Goal: Information Seeking & Learning: Learn about a topic

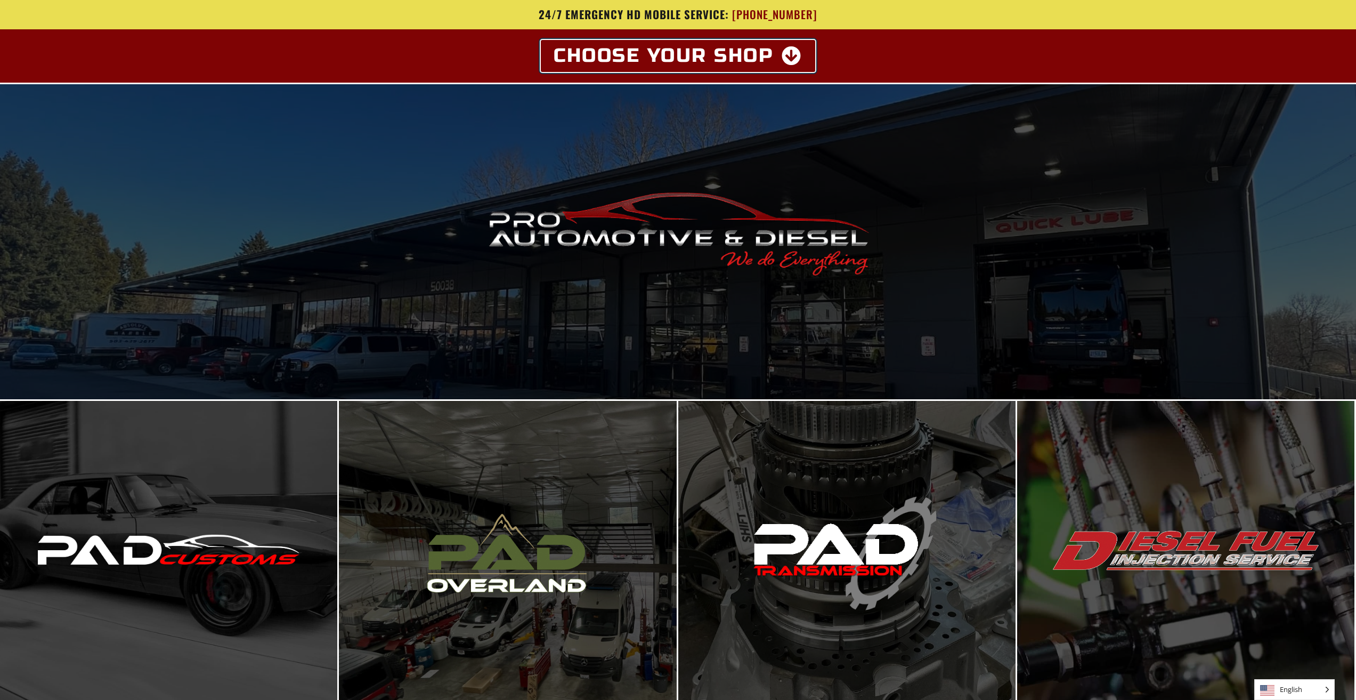
click at [790, 48] on icon at bounding box center [792, 55] width 21 height 19
click at [790, 58] on icon at bounding box center [792, 55] width 21 height 19
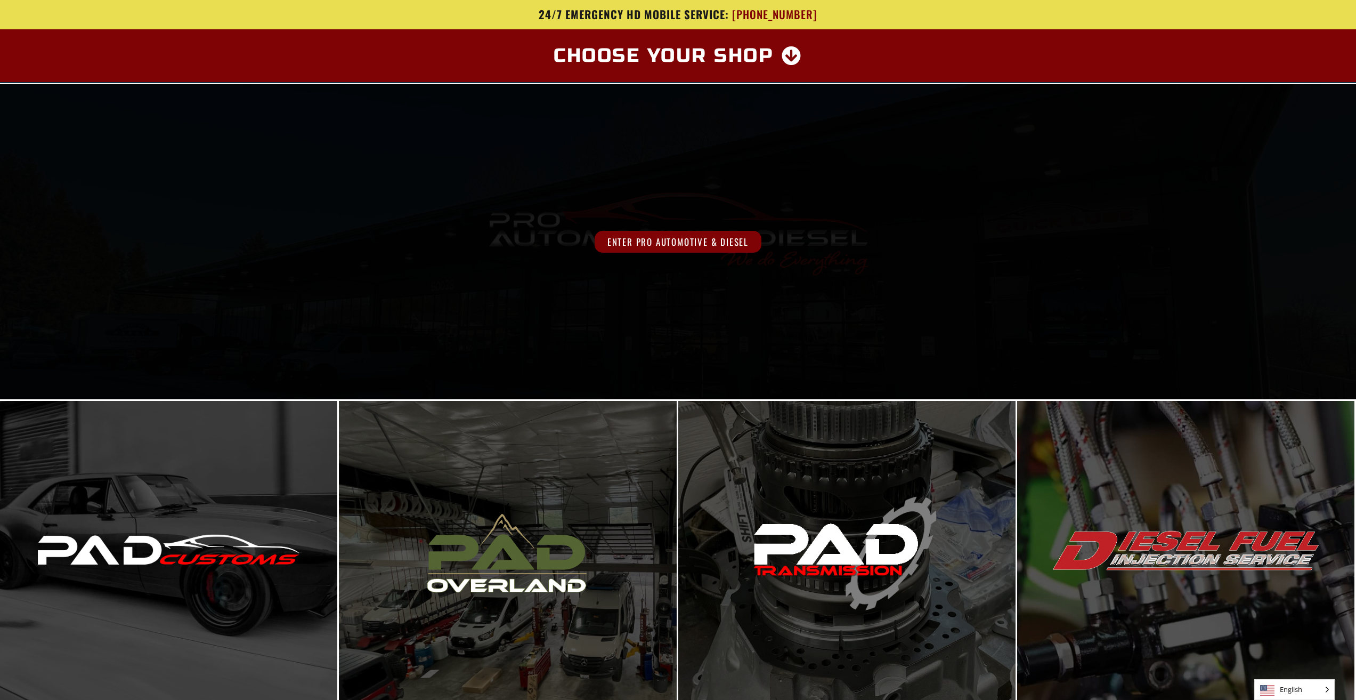
click at [712, 238] on span "Enter Pro Automotive & Diesel" at bounding box center [678, 242] width 167 height 22
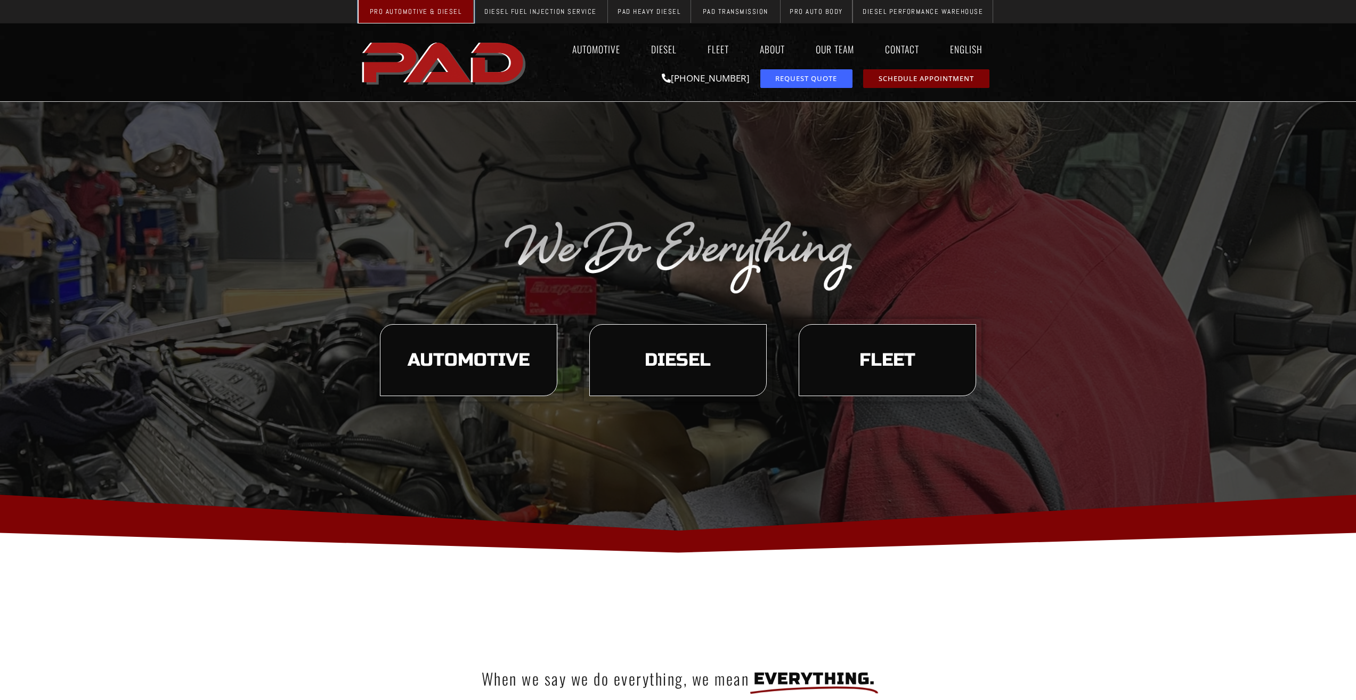
click at [420, 8] on span "Pro Automotive & Diesel" at bounding box center [416, 11] width 92 height 7
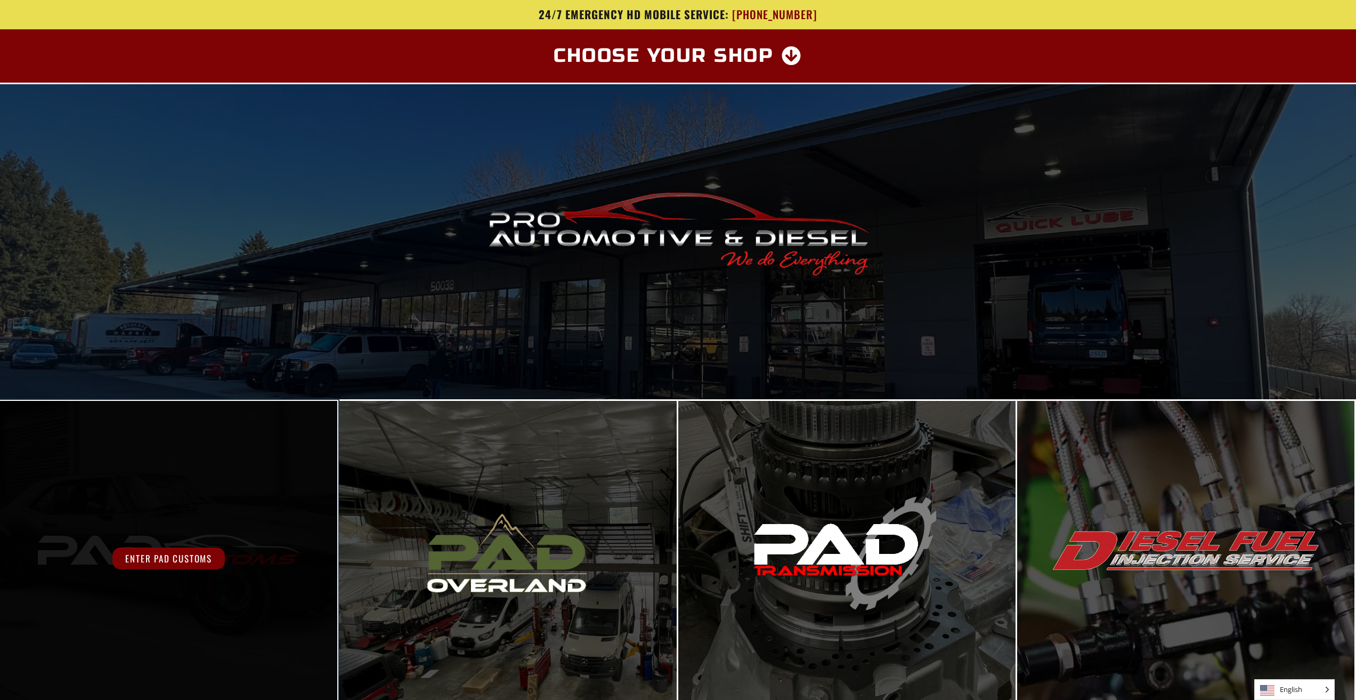
click at [153, 535] on div "Enter PAD Customs" at bounding box center [168, 558] width 337 height 315
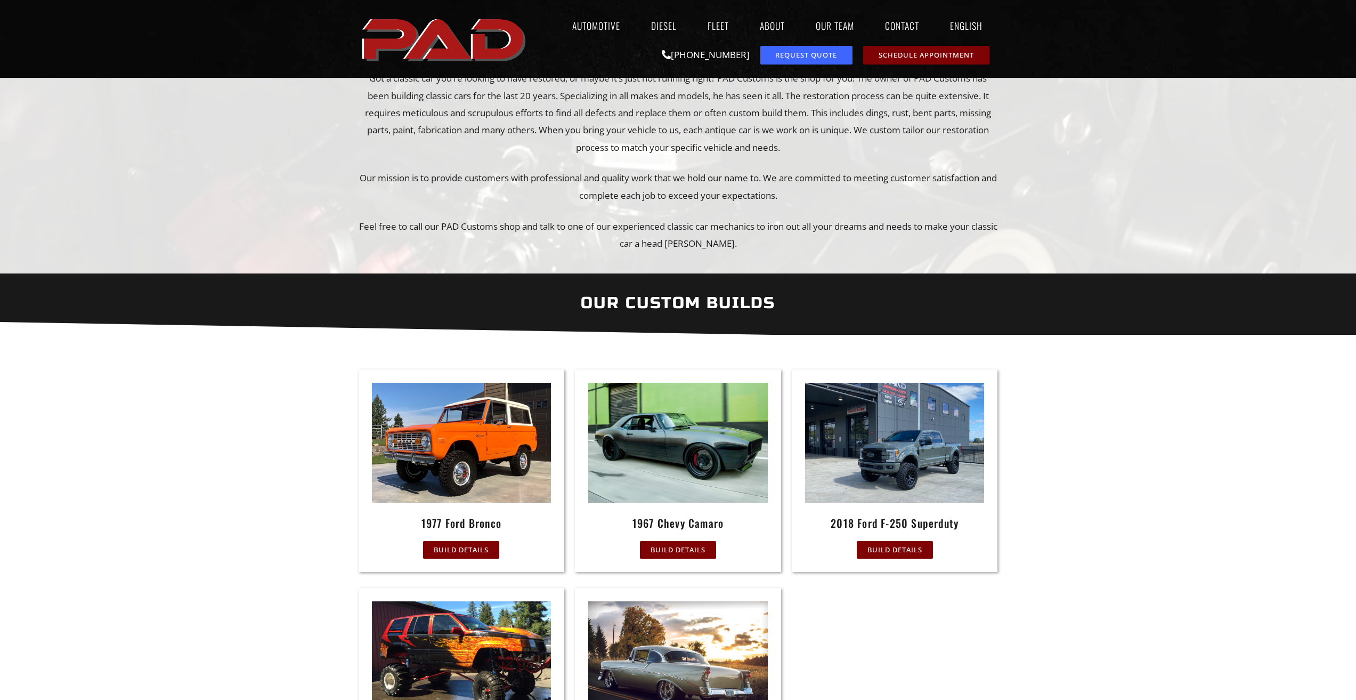
scroll to position [213, 0]
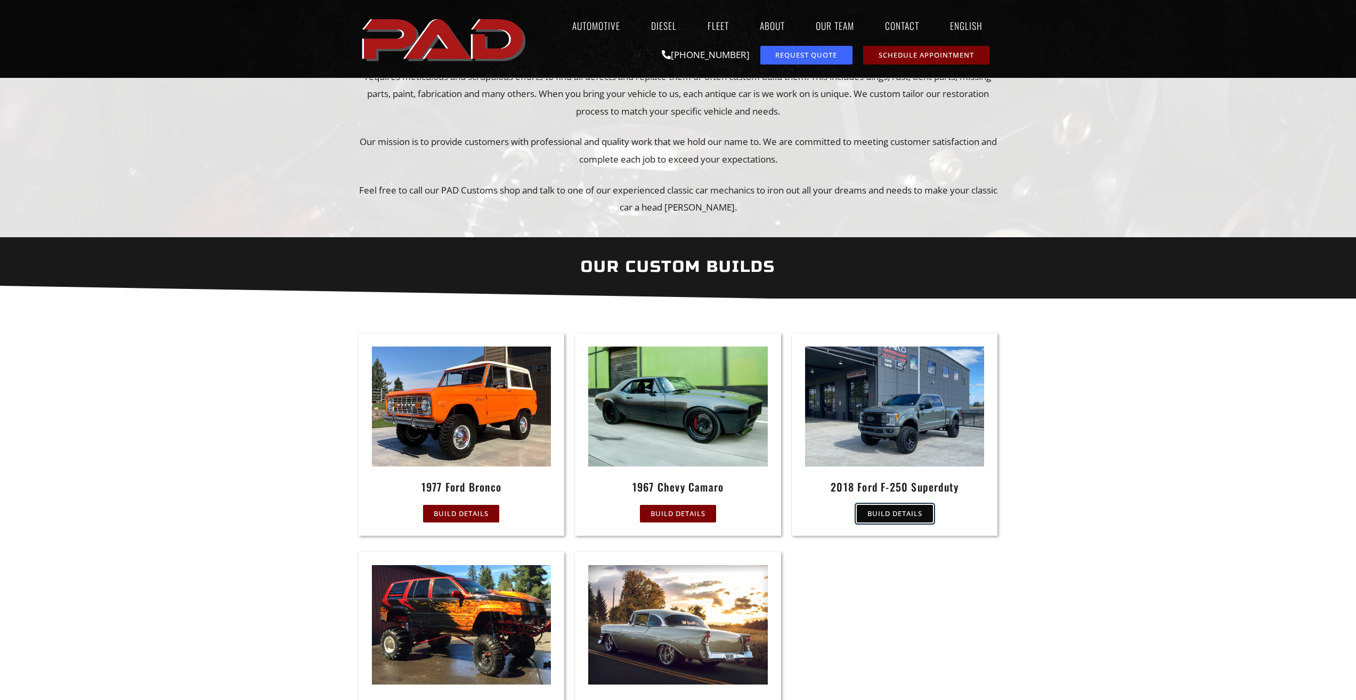
click at [897, 513] on span "Build Details" at bounding box center [894, 513] width 55 height 7
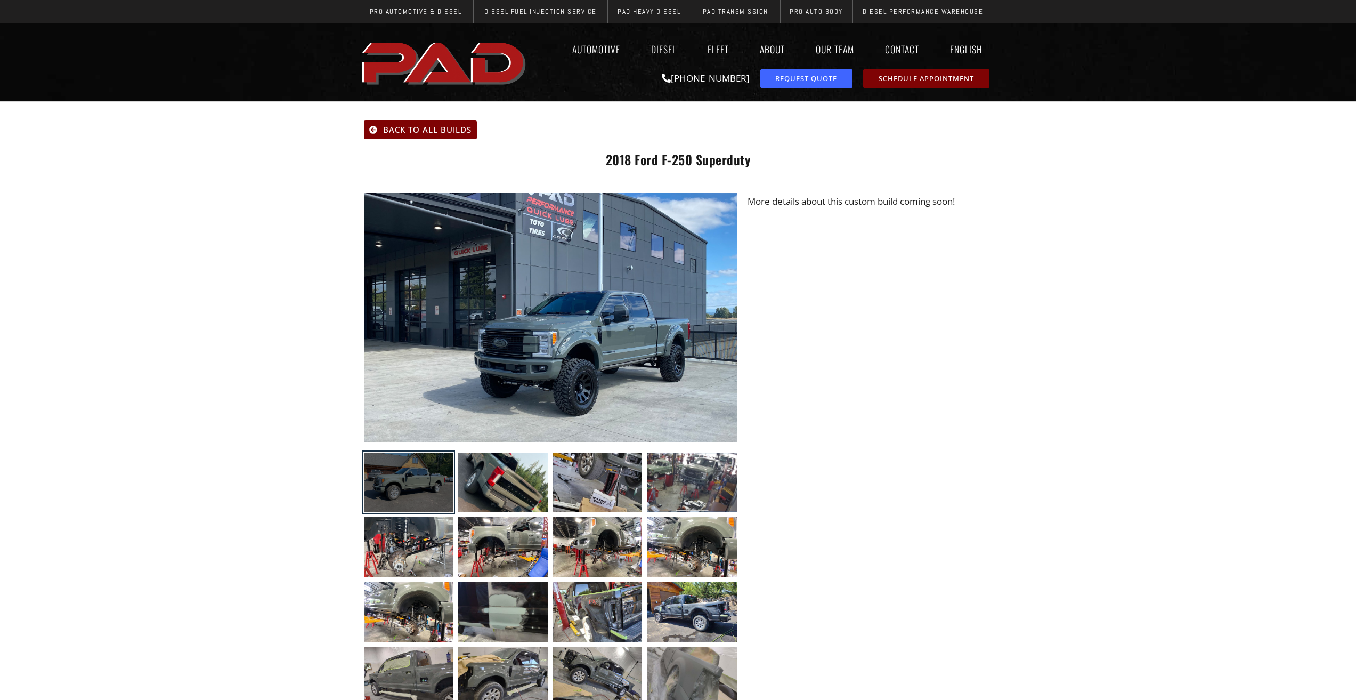
click at [416, 478] on div at bounding box center [409, 482] width 90 height 60
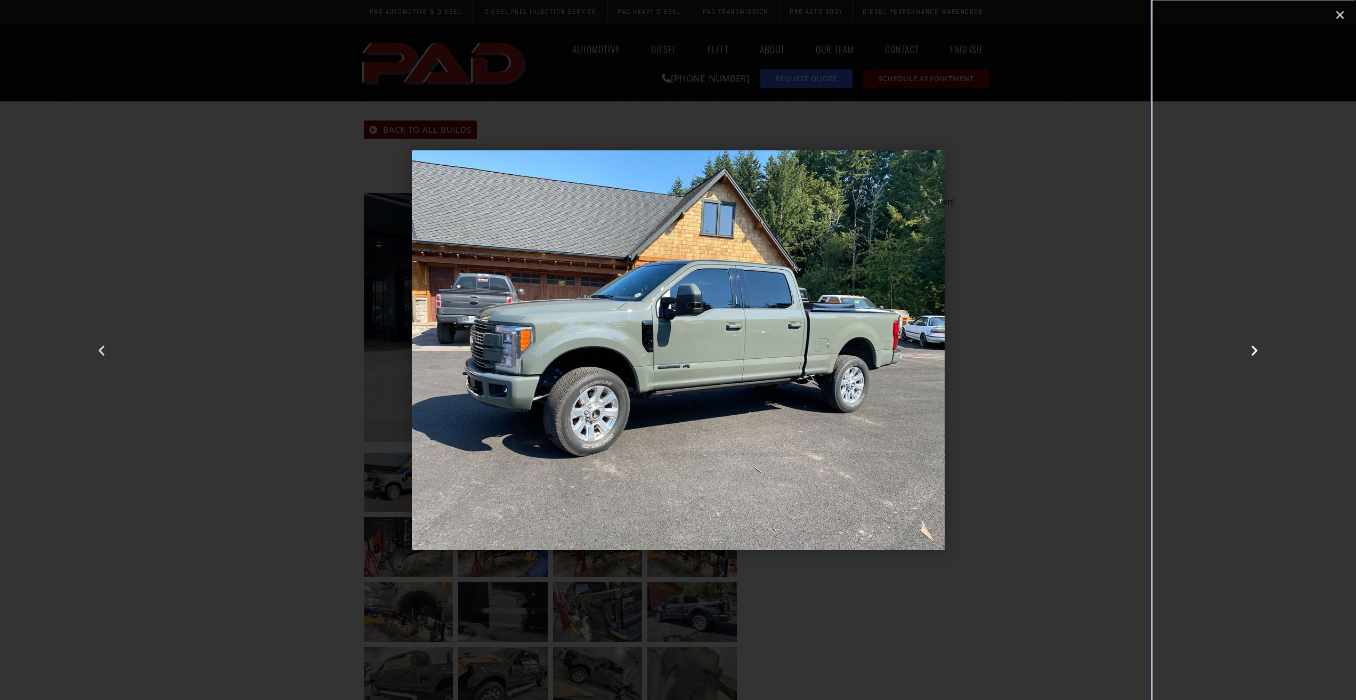
click at [1255, 345] on icon "Next slide" at bounding box center [1254, 349] width 13 height 13
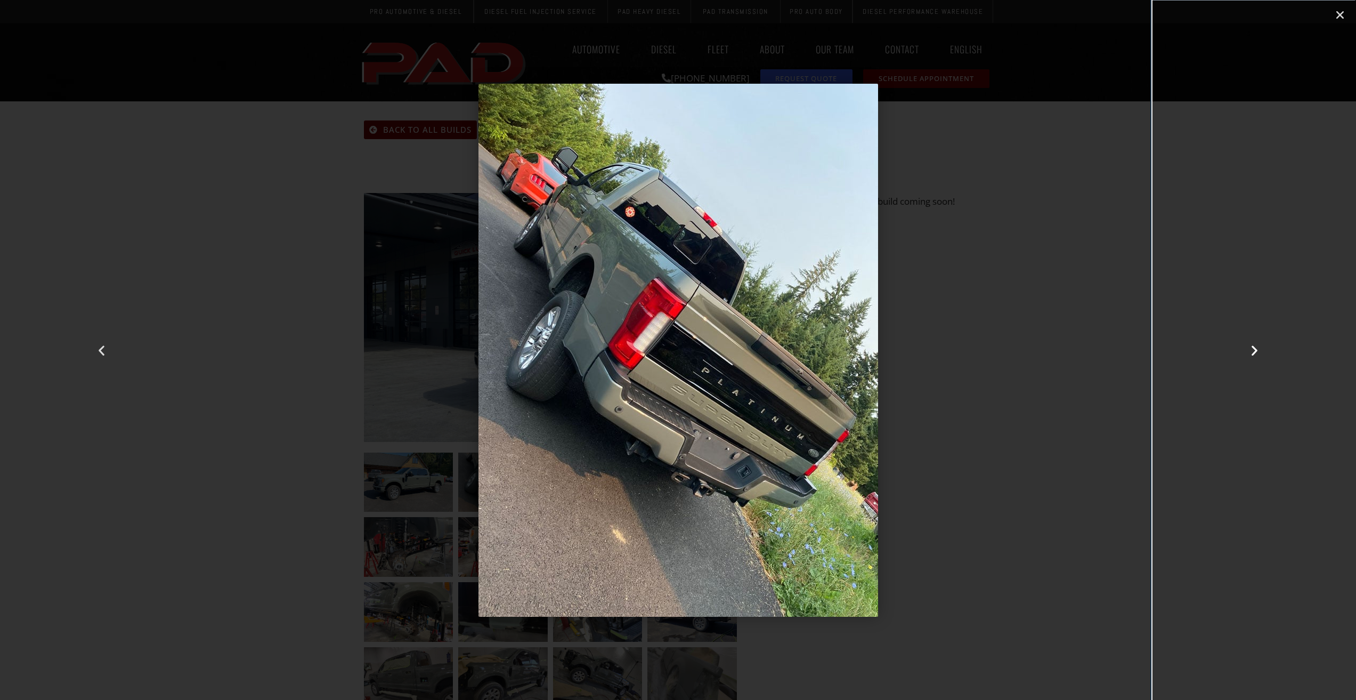
click at [1254, 348] on icon "Next slide" at bounding box center [1254, 349] width 13 height 13
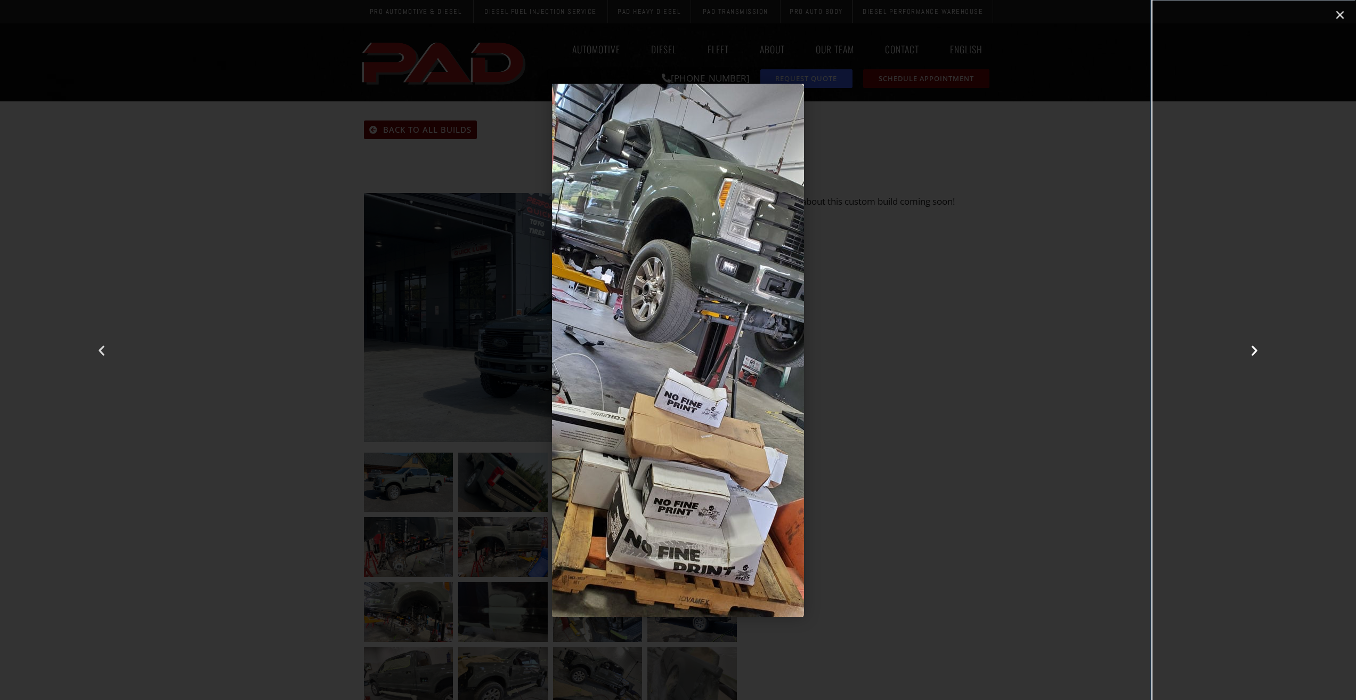
click at [1253, 346] on icon "Next slide" at bounding box center [1254, 349] width 13 height 13
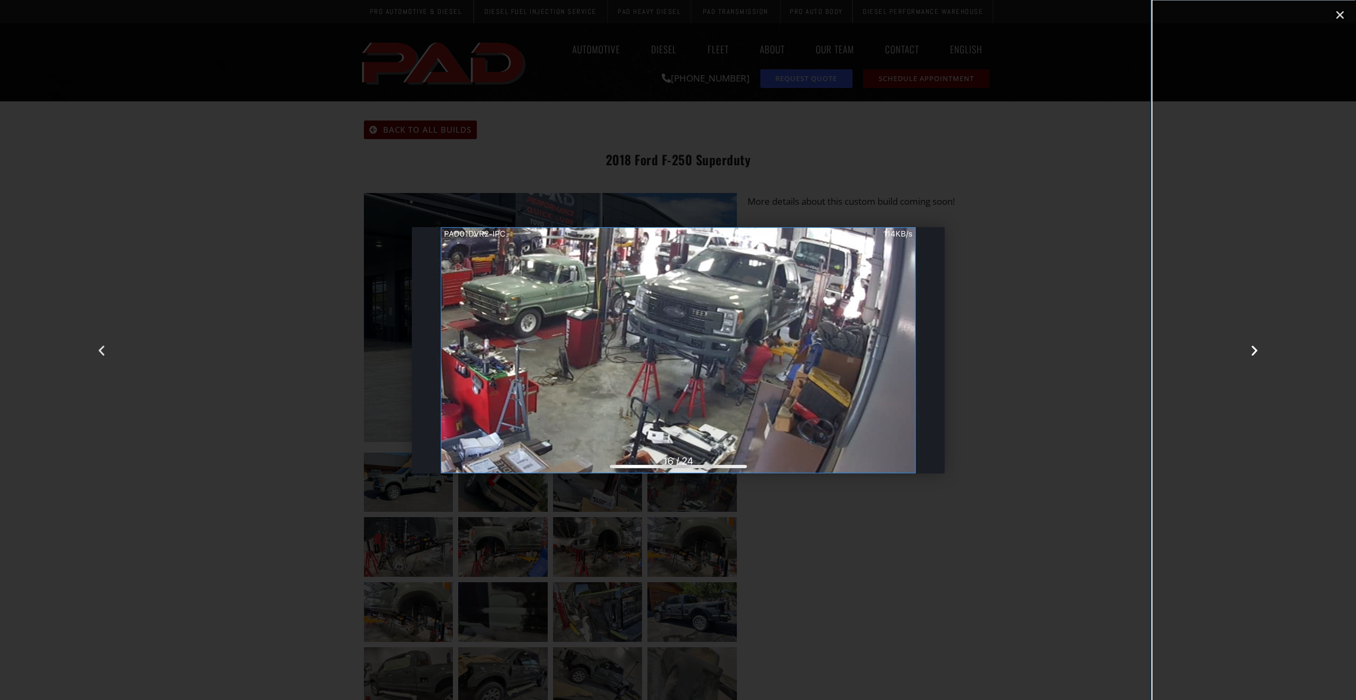
click at [1253, 347] on icon "Next slide" at bounding box center [1254, 349] width 13 height 13
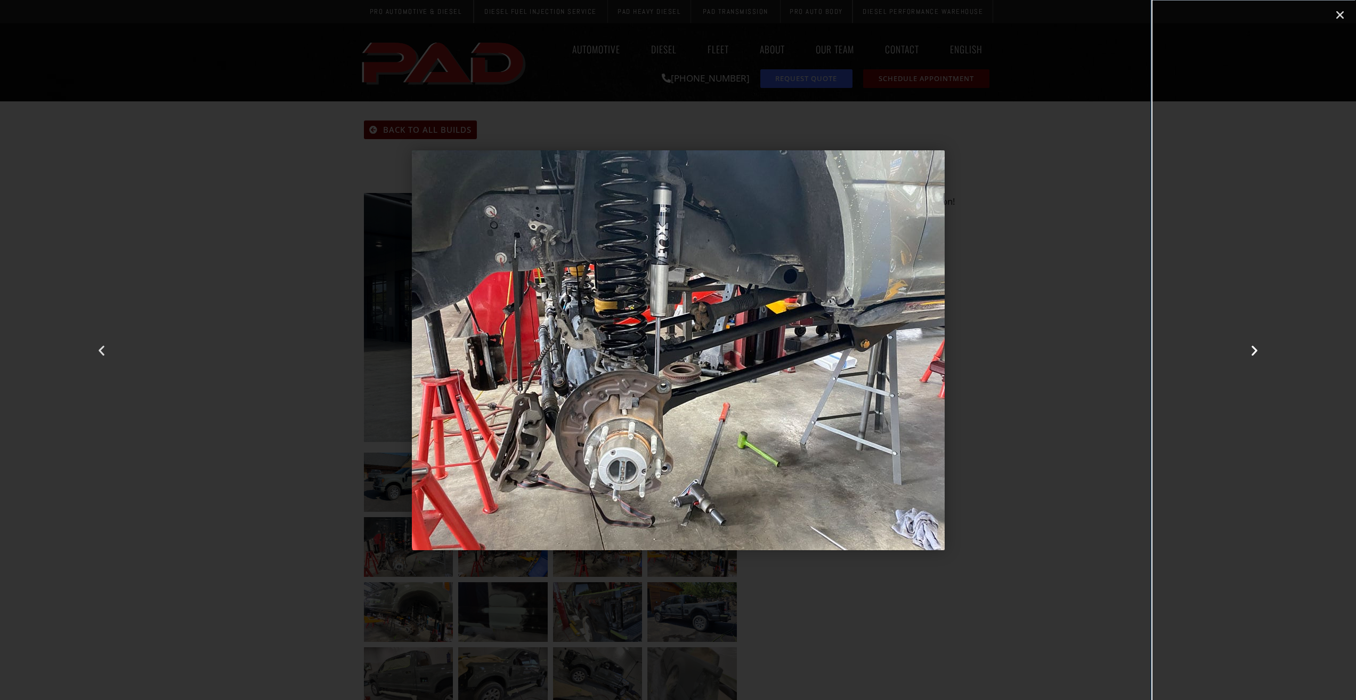
click at [1253, 347] on icon "Next slide" at bounding box center [1254, 349] width 13 height 13
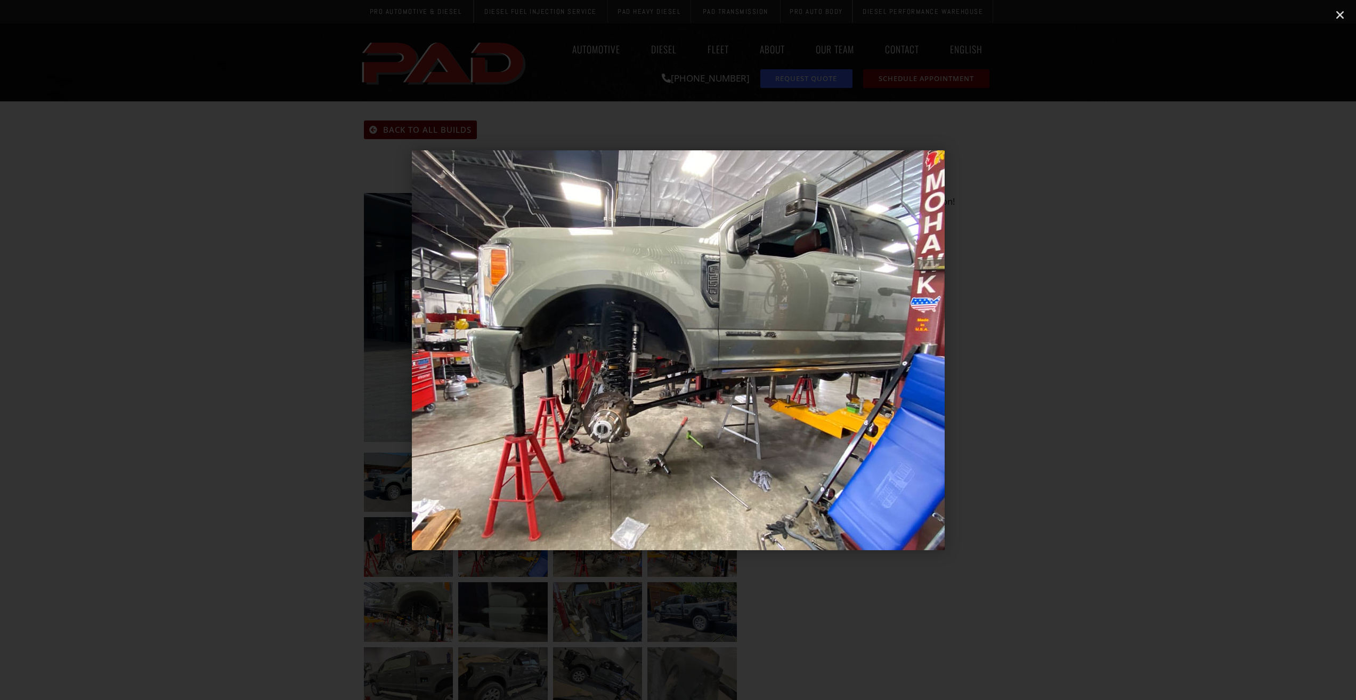
click at [1253, 347] on icon "Next slide" at bounding box center [1254, 349] width 13 height 13
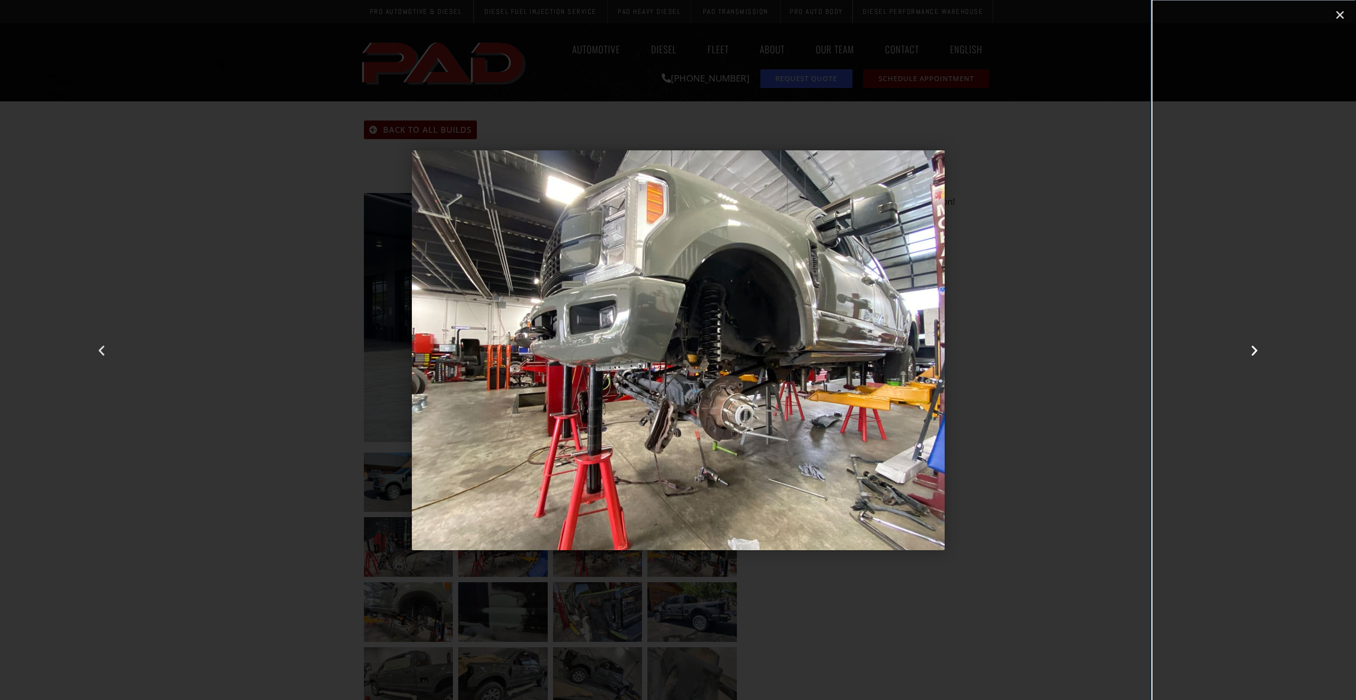
click at [1253, 347] on icon "Next slide" at bounding box center [1254, 349] width 13 height 13
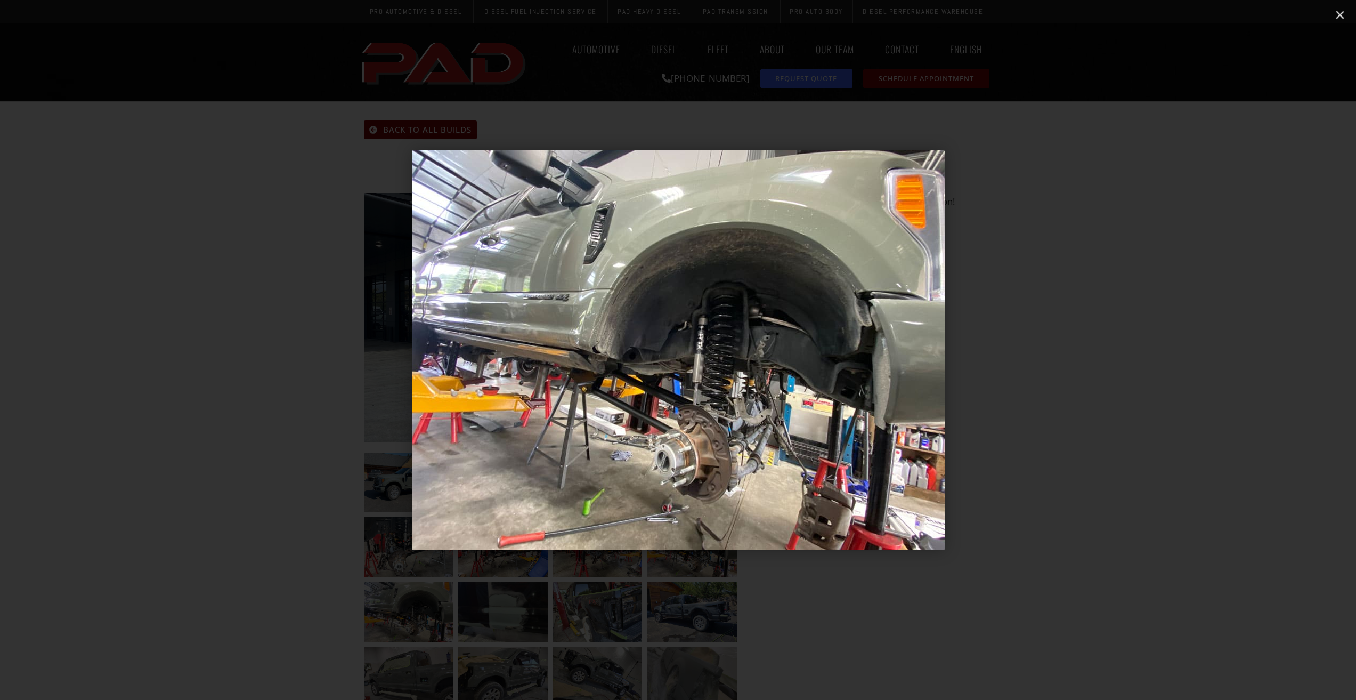
click at [1253, 347] on icon "Next slide" at bounding box center [1254, 349] width 13 height 13
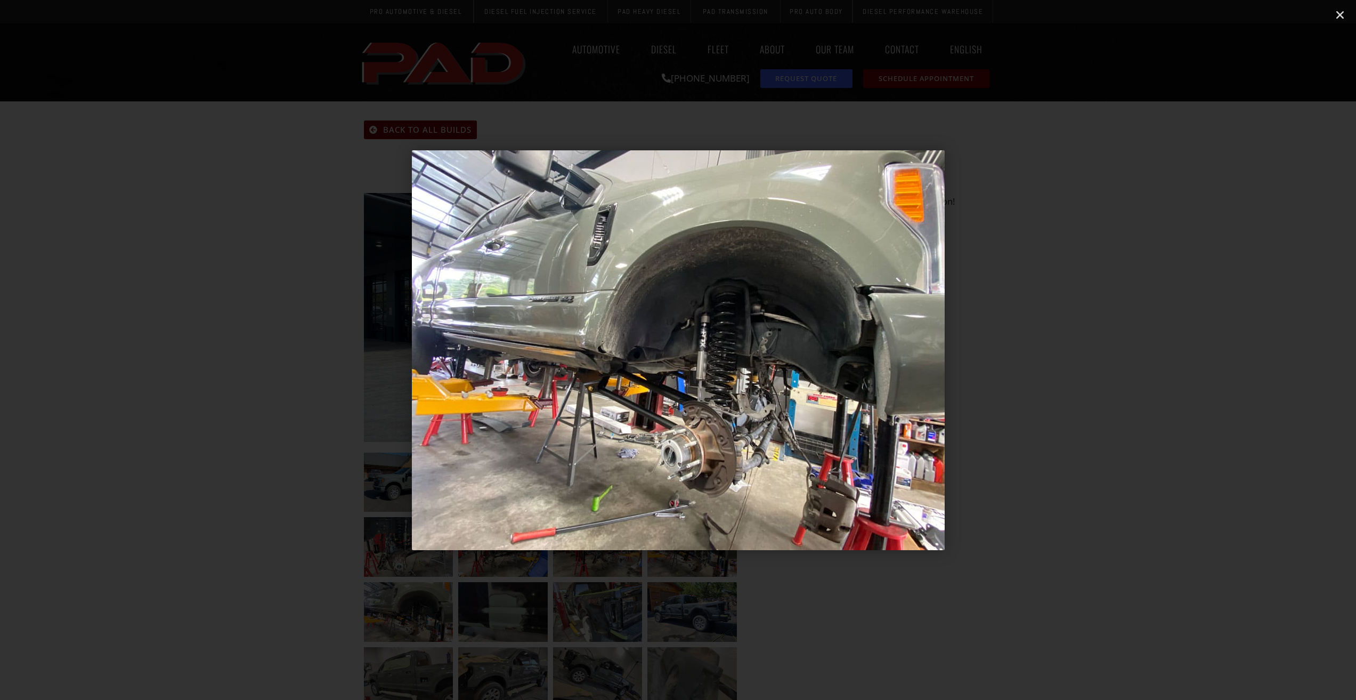
click at [1253, 347] on icon "Next slide" at bounding box center [1254, 349] width 13 height 13
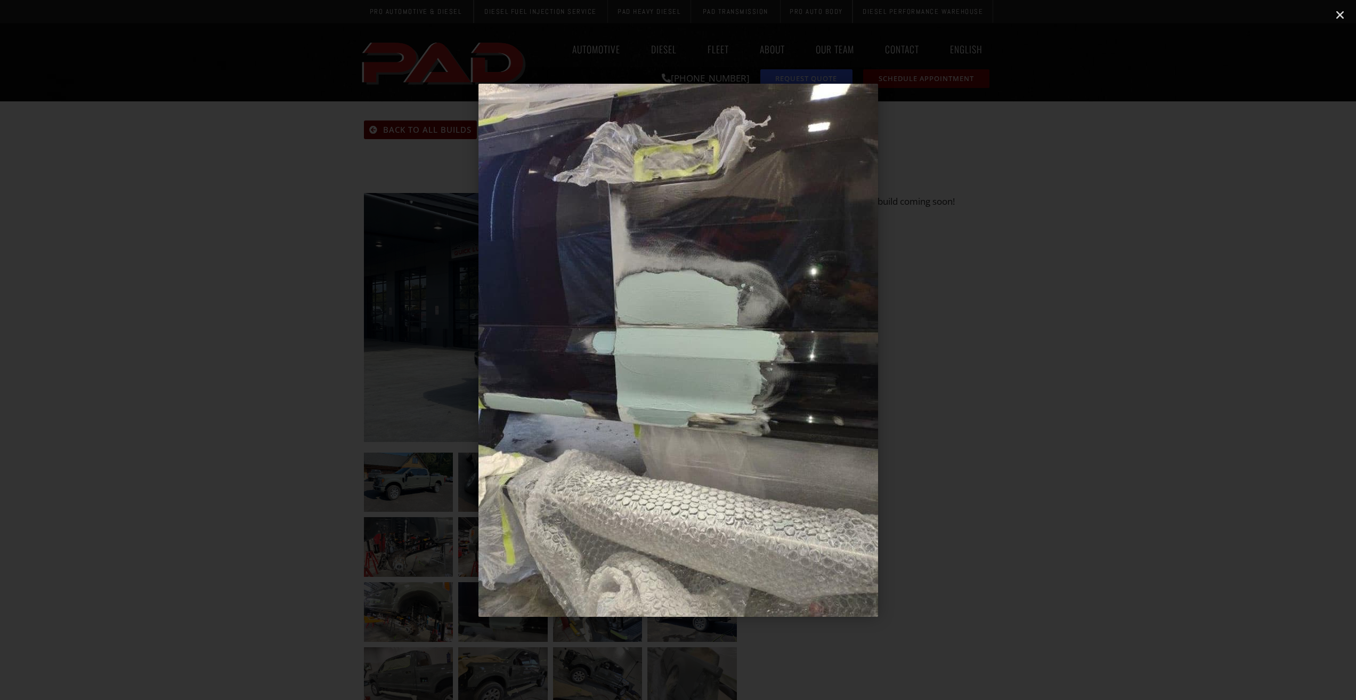
click at [1253, 347] on icon "Next slide" at bounding box center [1254, 349] width 13 height 13
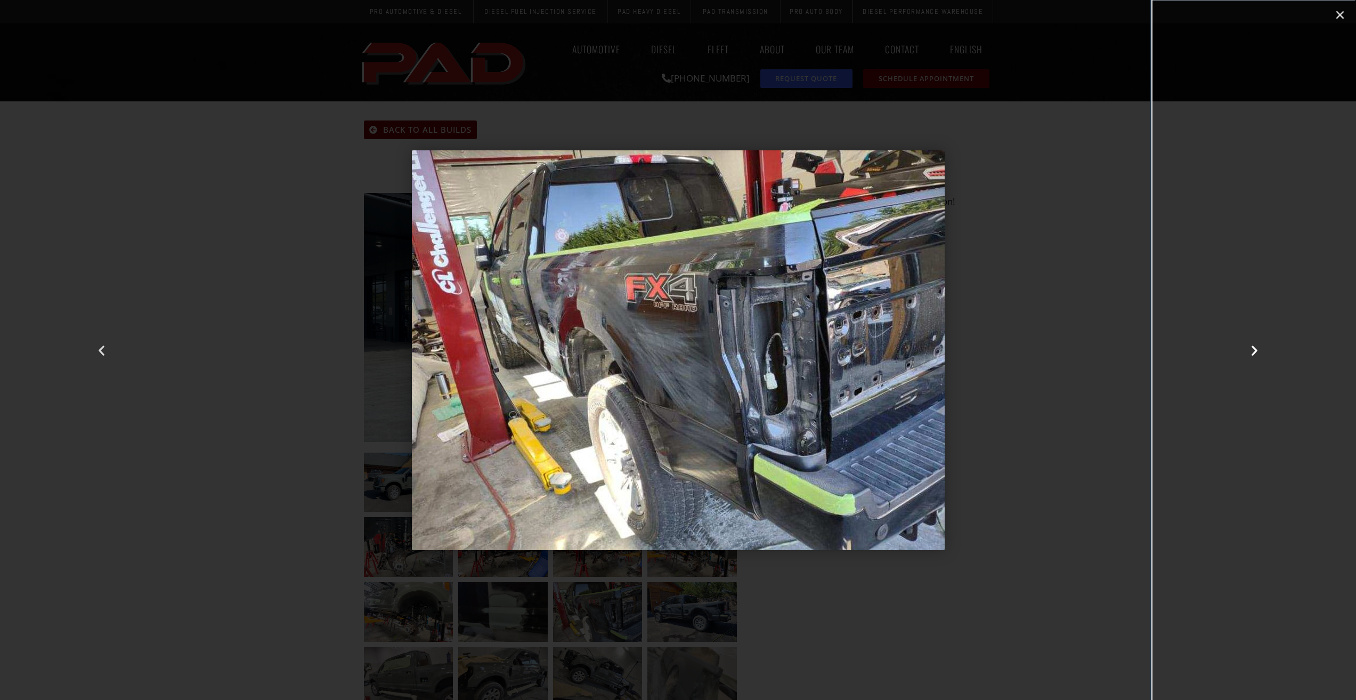
click at [1253, 347] on icon "Next slide" at bounding box center [1254, 349] width 13 height 13
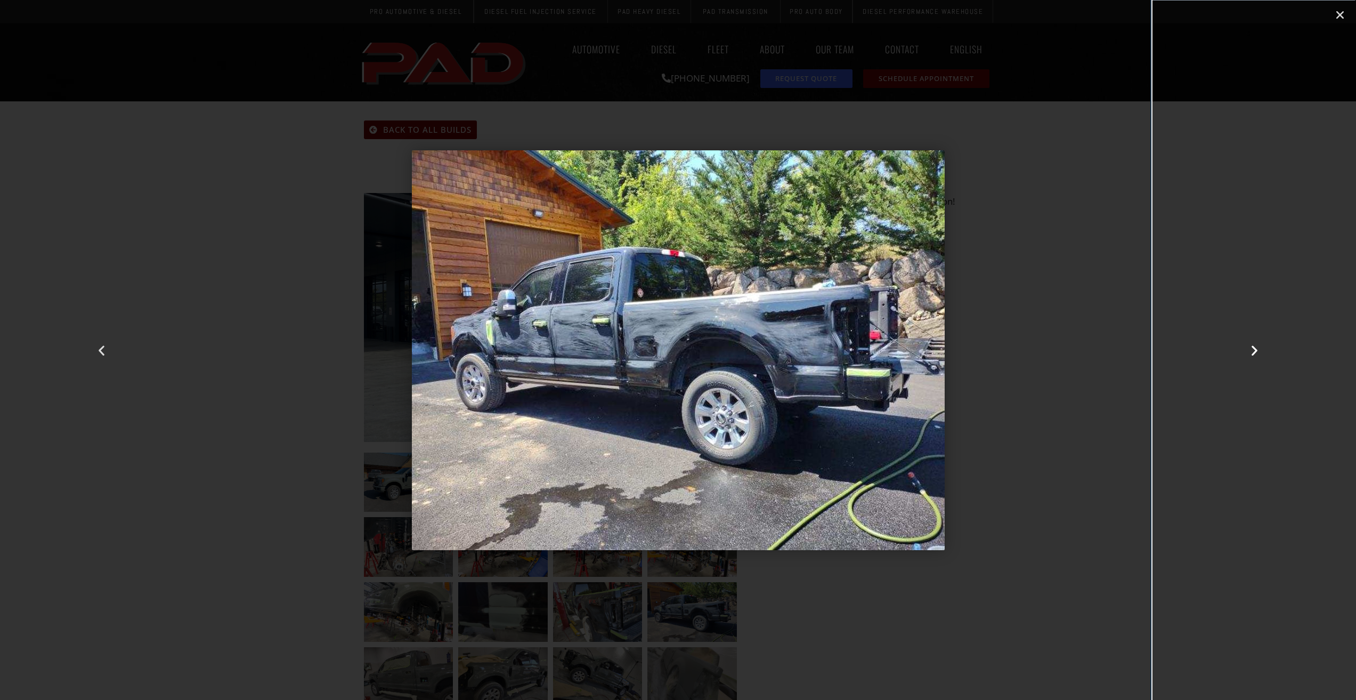
click at [1253, 347] on icon "Next slide" at bounding box center [1254, 349] width 13 height 13
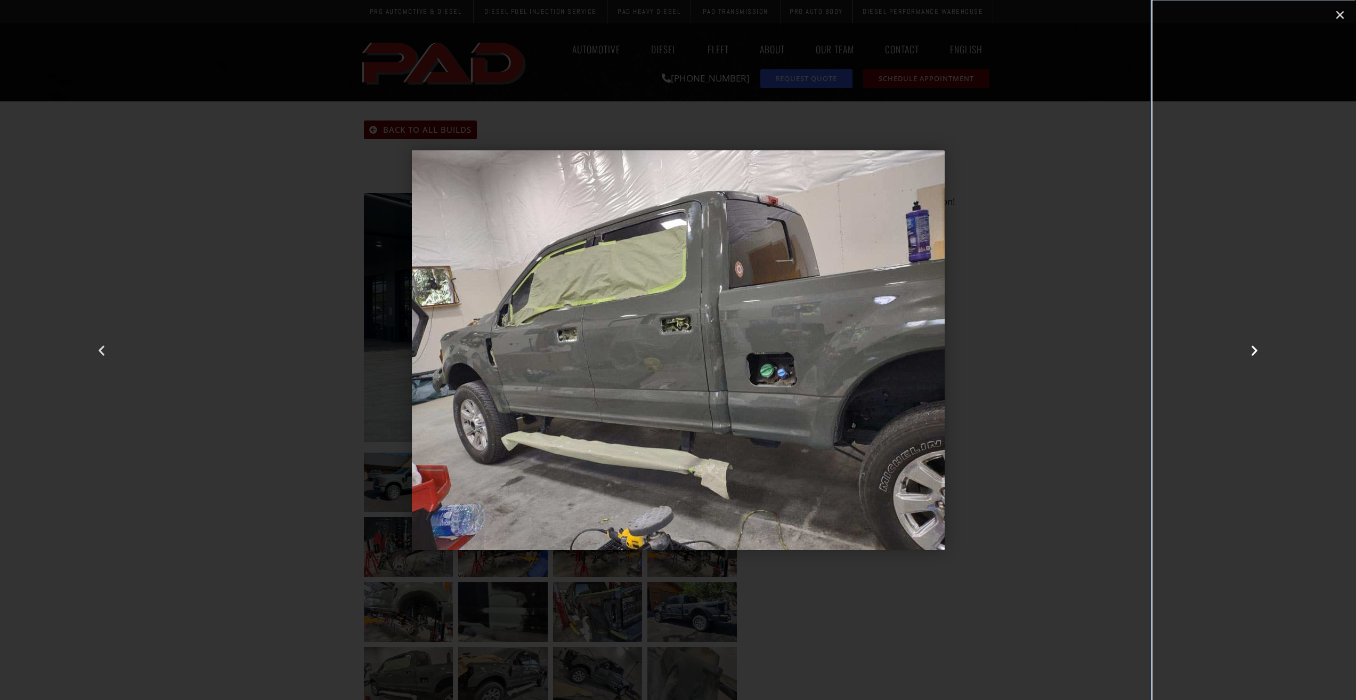
click at [1253, 347] on icon "Next slide" at bounding box center [1254, 349] width 13 height 13
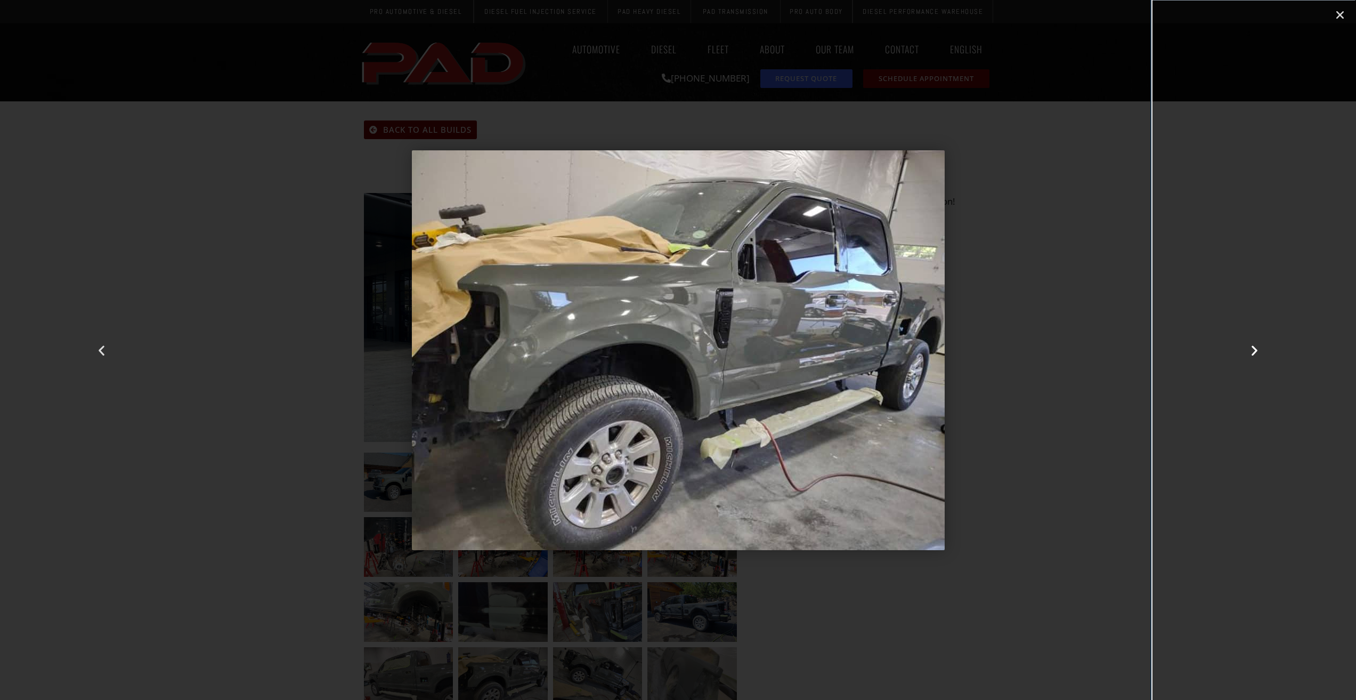
click at [1253, 347] on icon "Next slide" at bounding box center [1254, 349] width 13 height 13
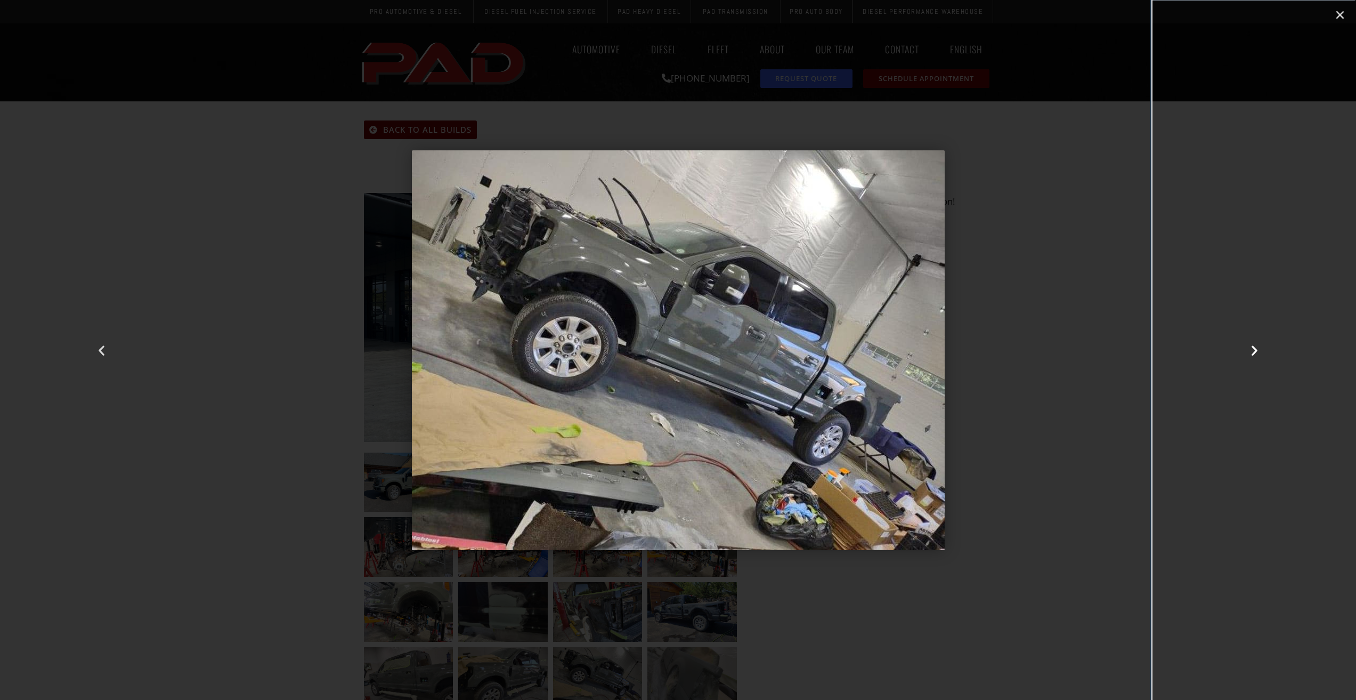
click at [1253, 347] on icon "Next slide" at bounding box center [1254, 349] width 13 height 13
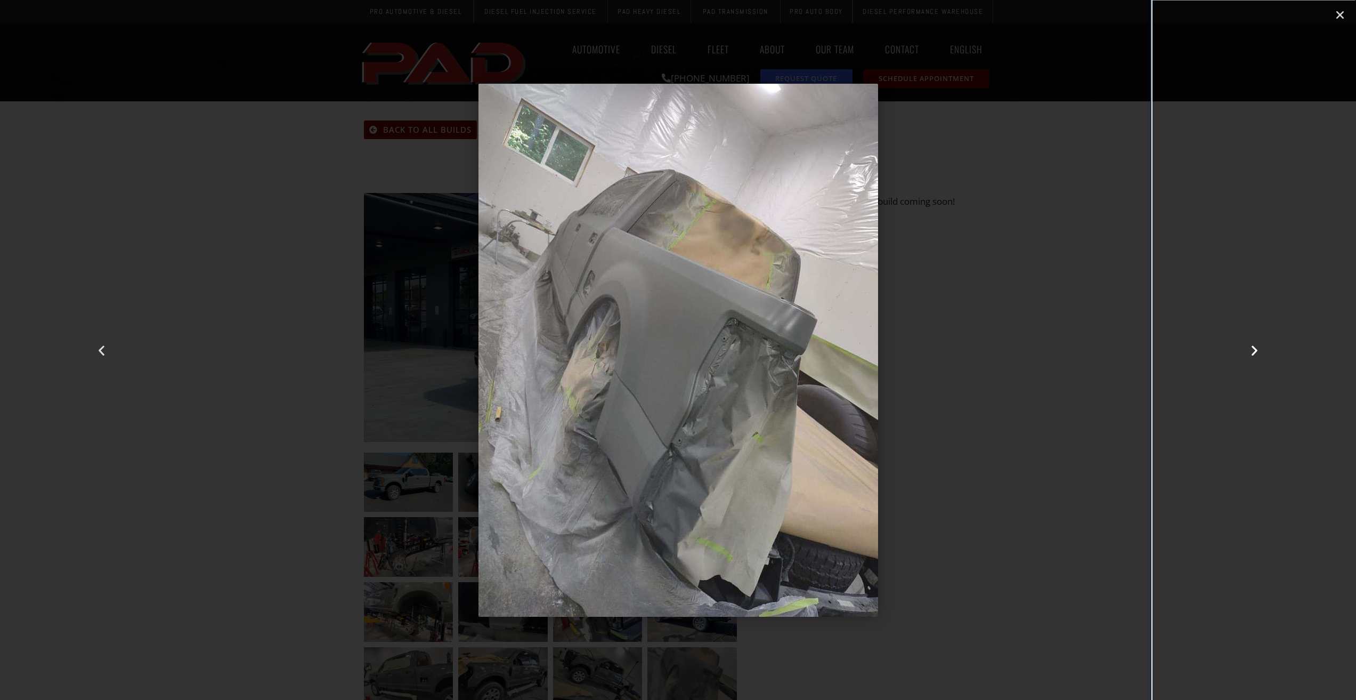
click at [1253, 347] on icon "Next slide" at bounding box center [1254, 349] width 13 height 13
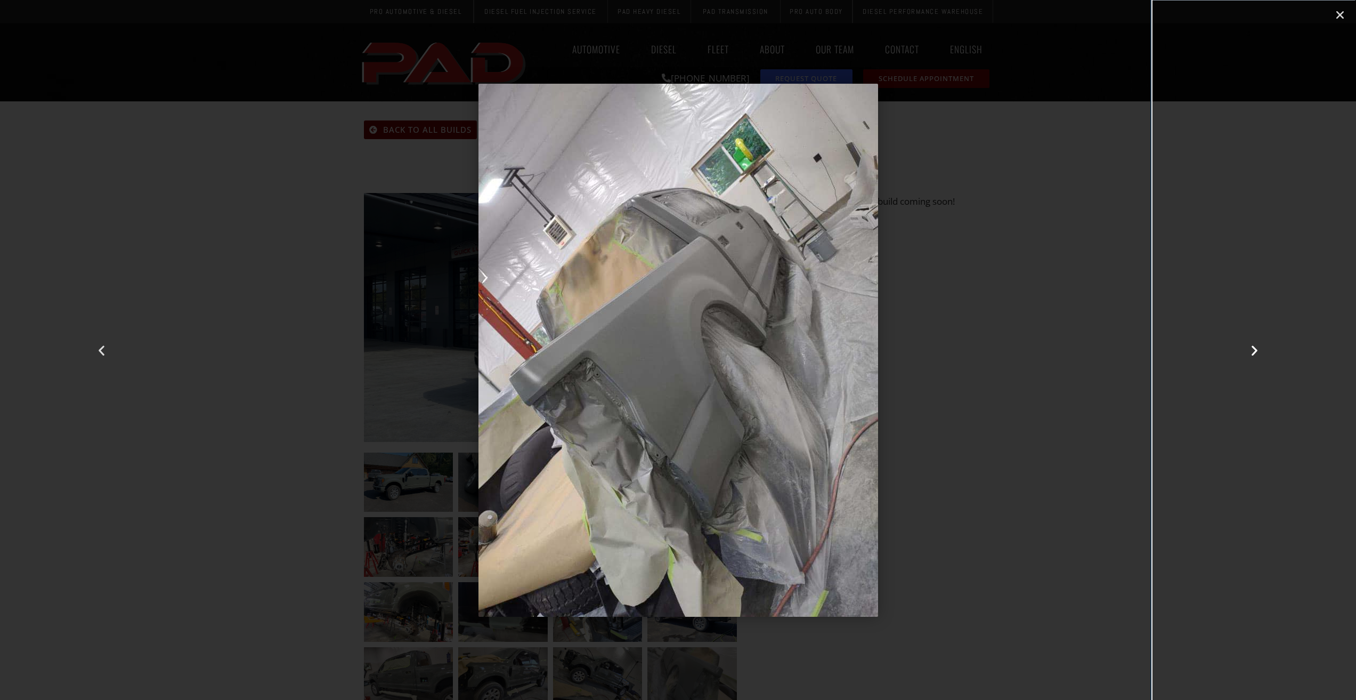
click at [1253, 347] on icon "Next slide" at bounding box center [1254, 349] width 13 height 13
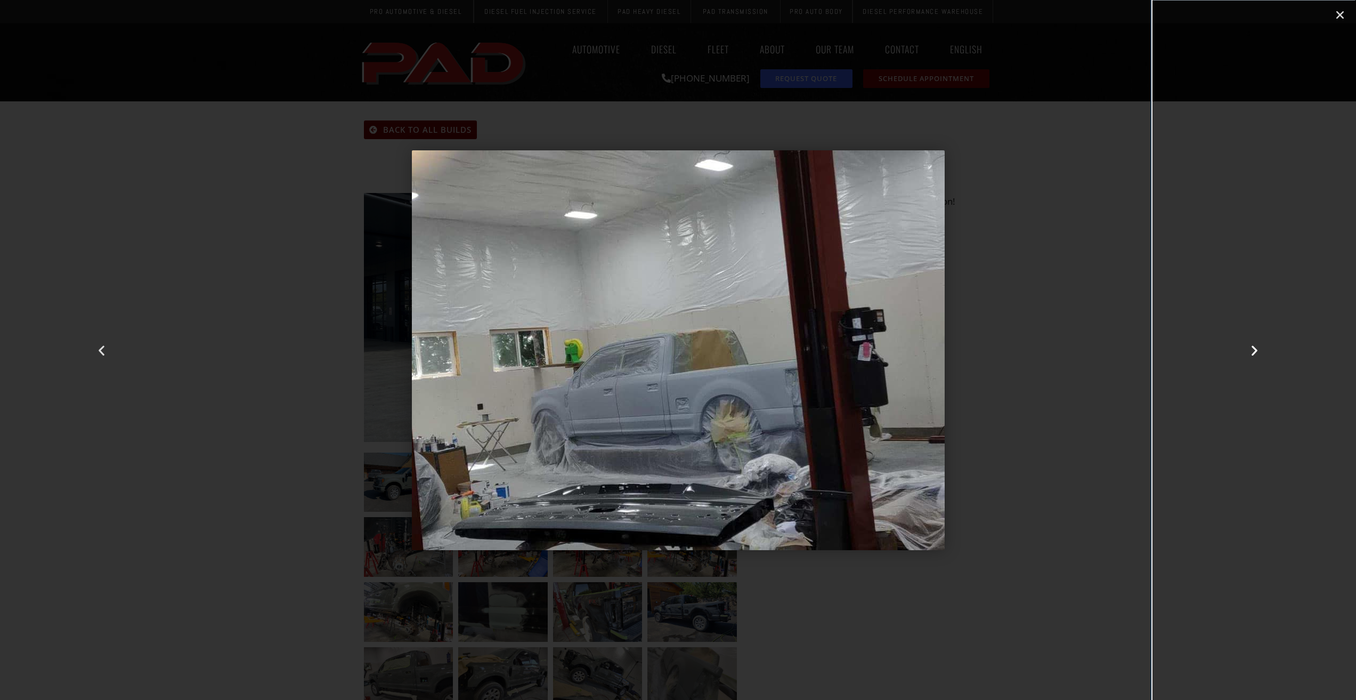
click at [1253, 347] on icon "Next slide" at bounding box center [1254, 349] width 13 height 13
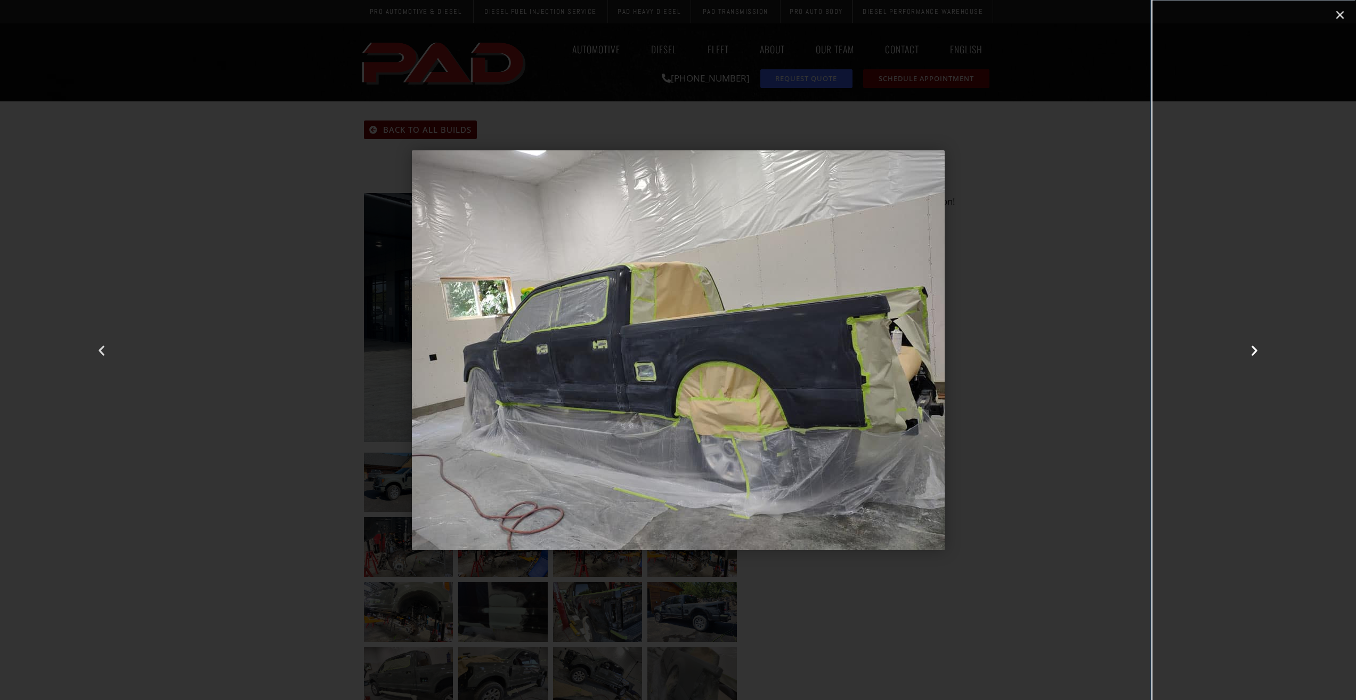
click at [1253, 347] on icon "Next slide" at bounding box center [1254, 349] width 13 height 13
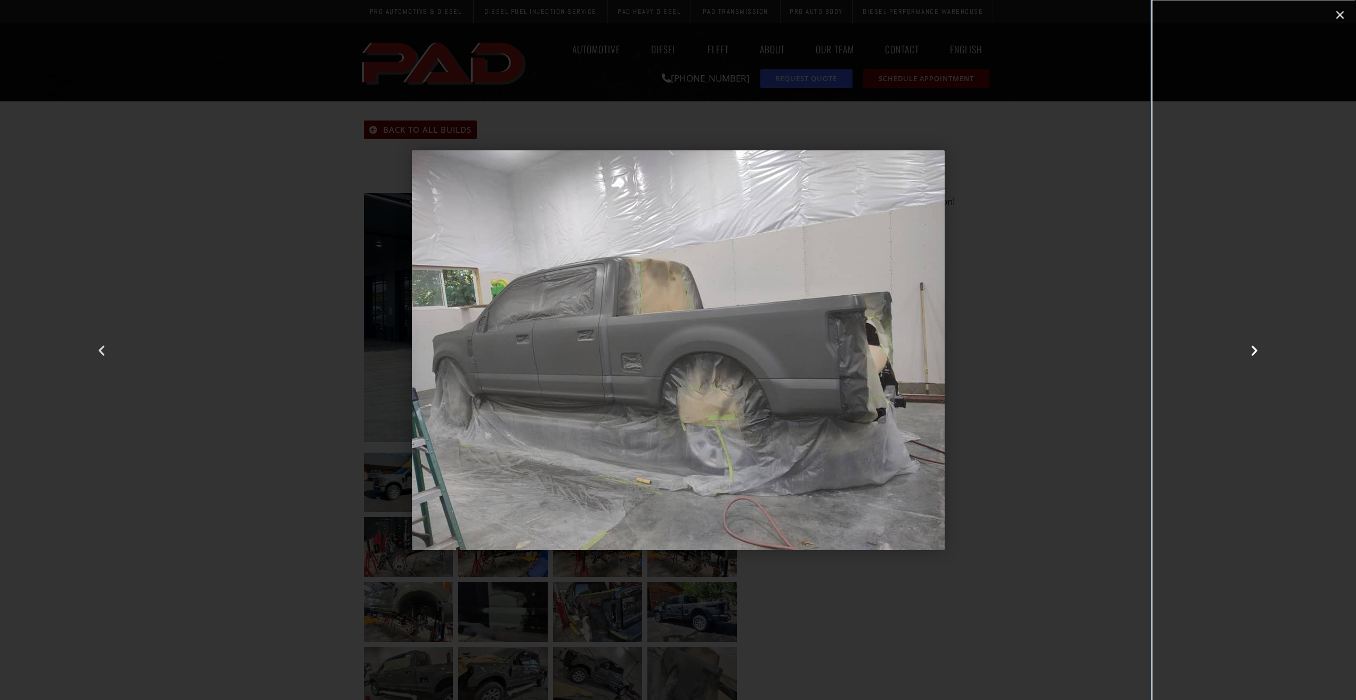
click at [1253, 347] on icon "Next slide" at bounding box center [1254, 349] width 13 height 13
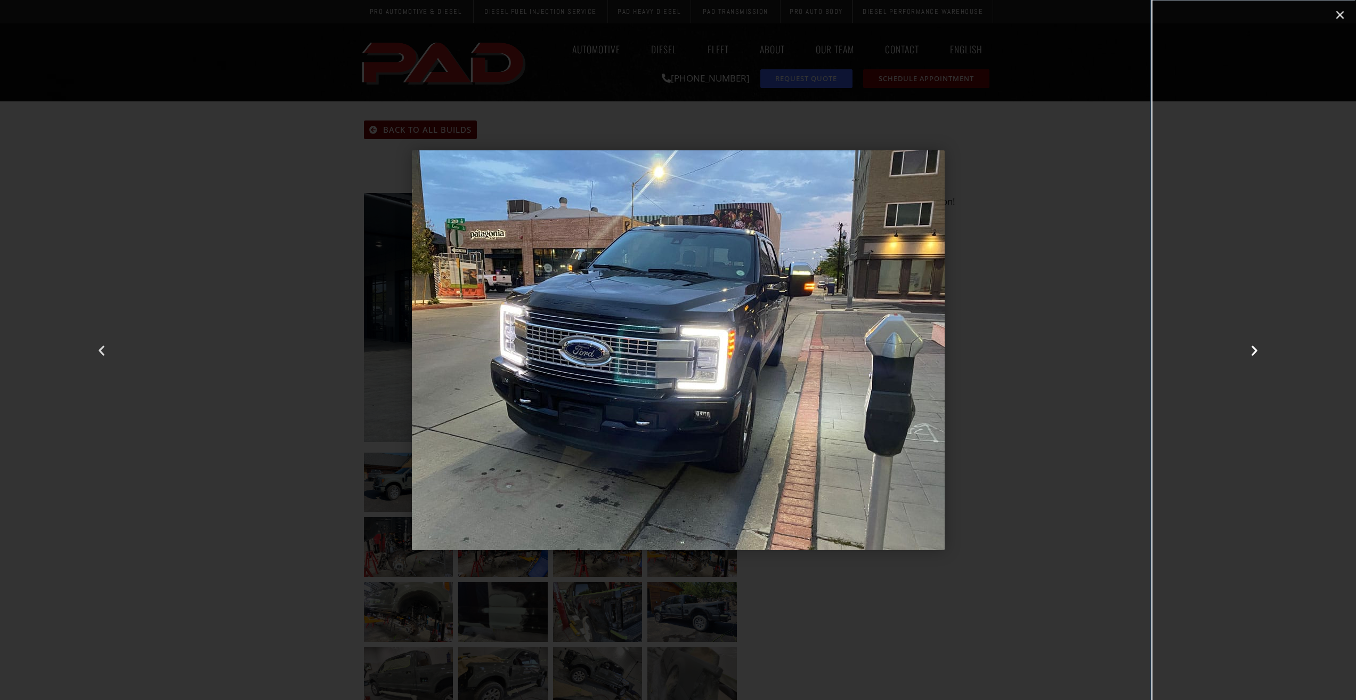
click at [1253, 347] on icon "Next slide" at bounding box center [1254, 349] width 13 height 13
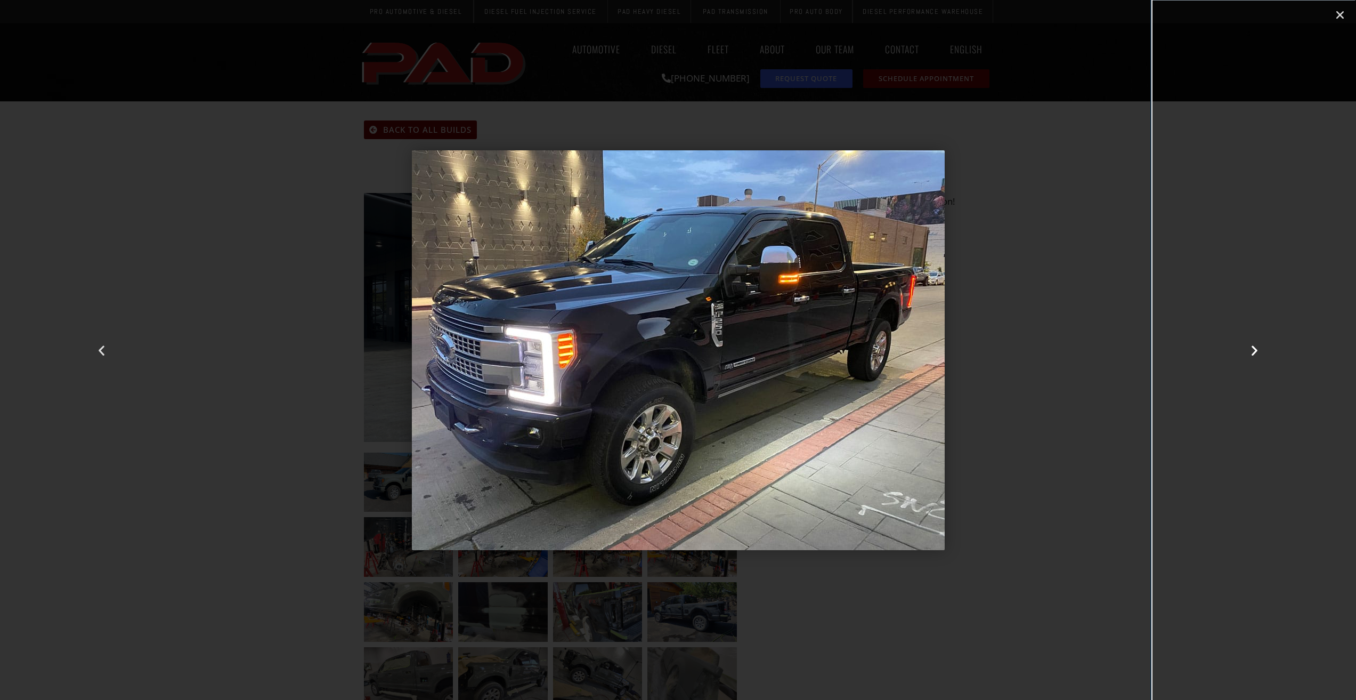
click at [1253, 347] on icon "Next slide" at bounding box center [1254, 349] width 13 height 13
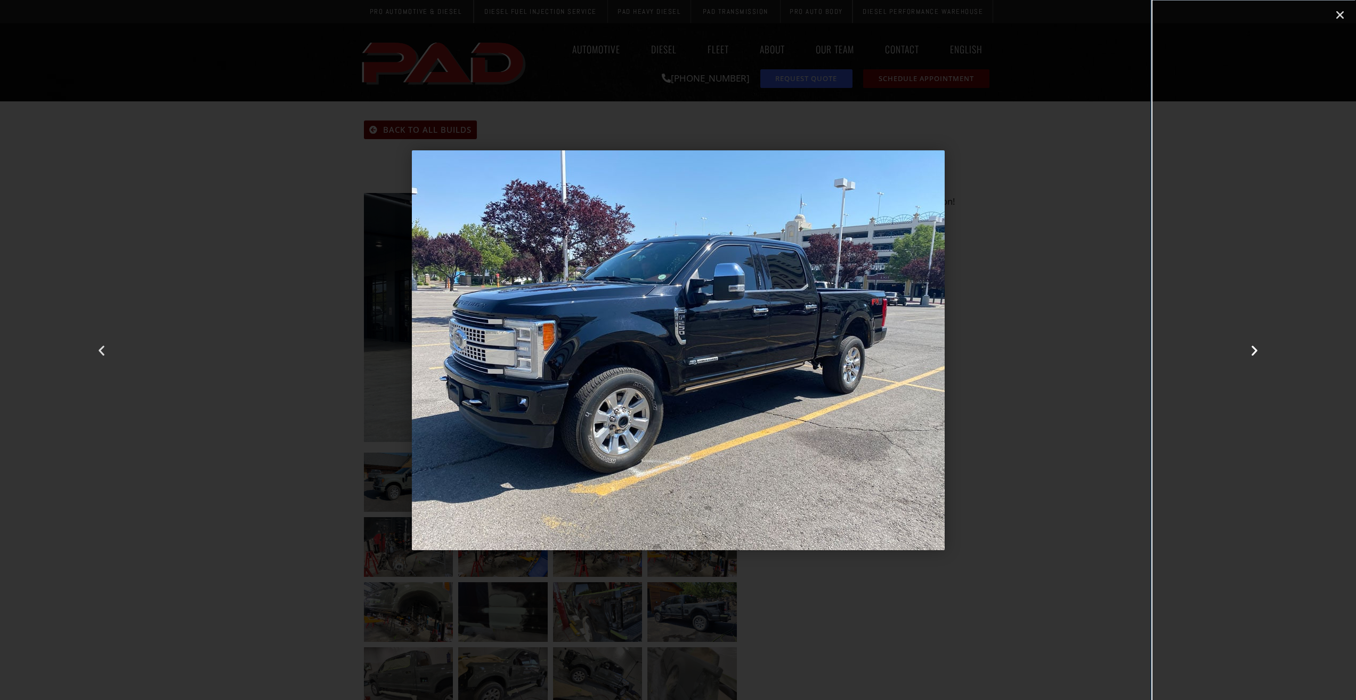
click at [1253, 347] on icon "Next slide" at bounding box center [1254, 349] width 13 height 13
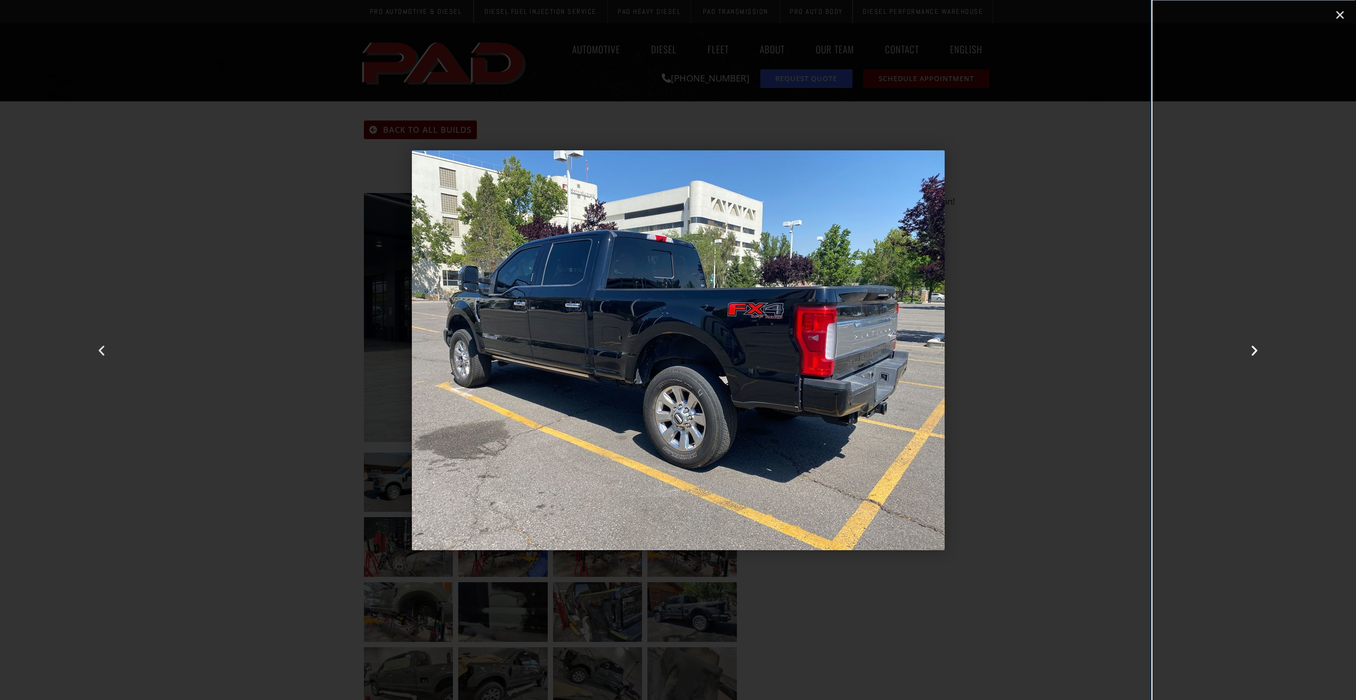
click at [1253, 347] on icon "Next slide" at bounding box center [1254, 349] width 13 height 13
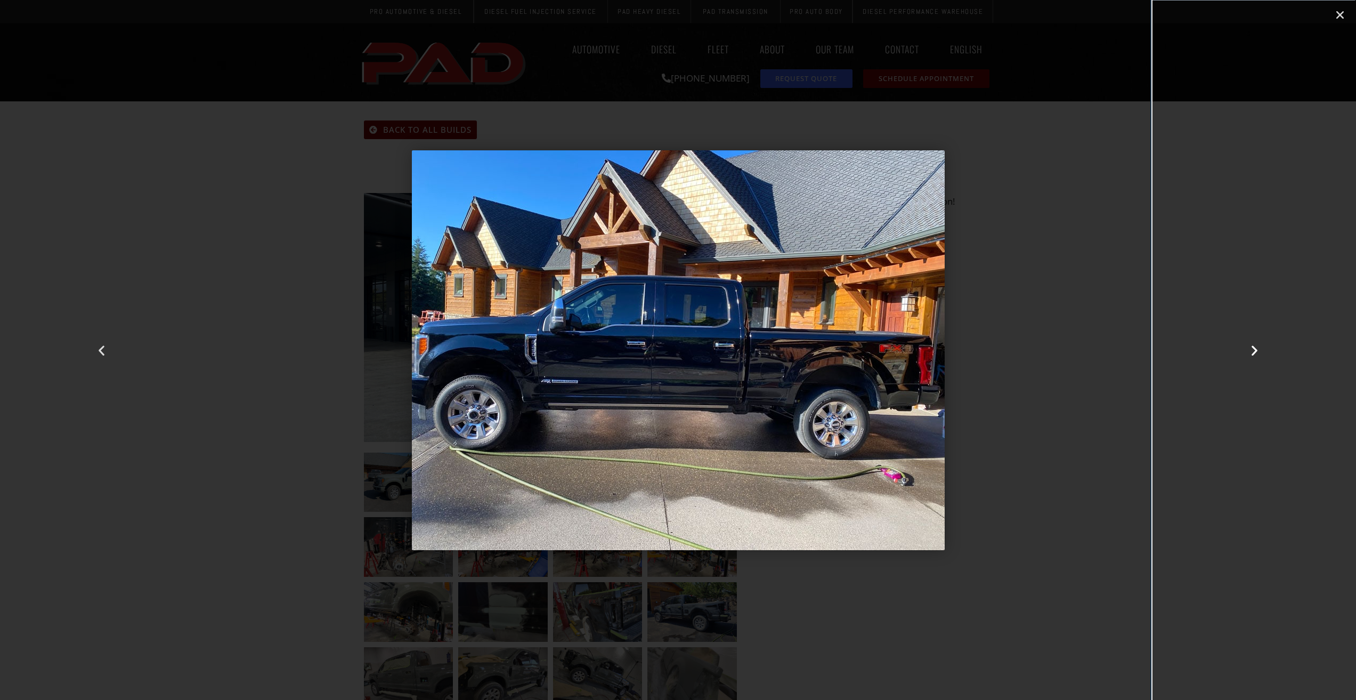
click at [1253, 347] on icon "Next slide" at bounding box center [1254, 349] width 13 height 13
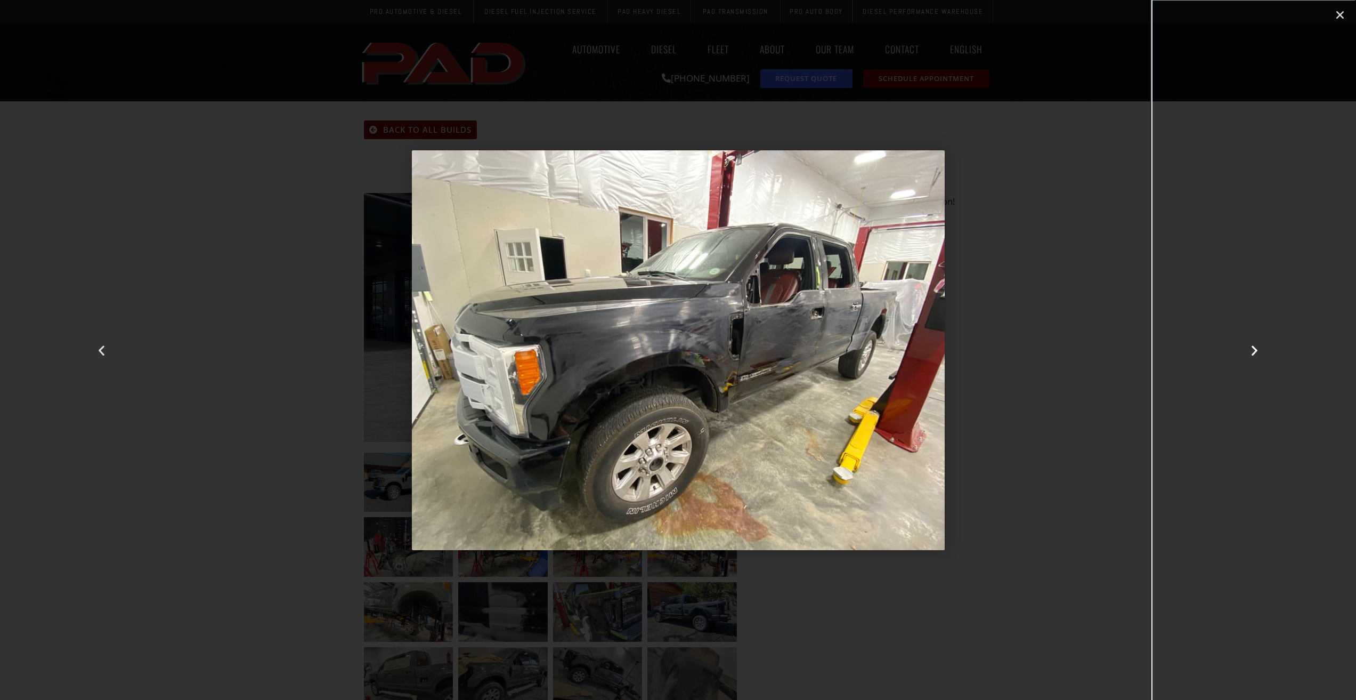
click at [1253, 347] on icon "Next slide" at bounding box center [1254, 349] width 13 height 13
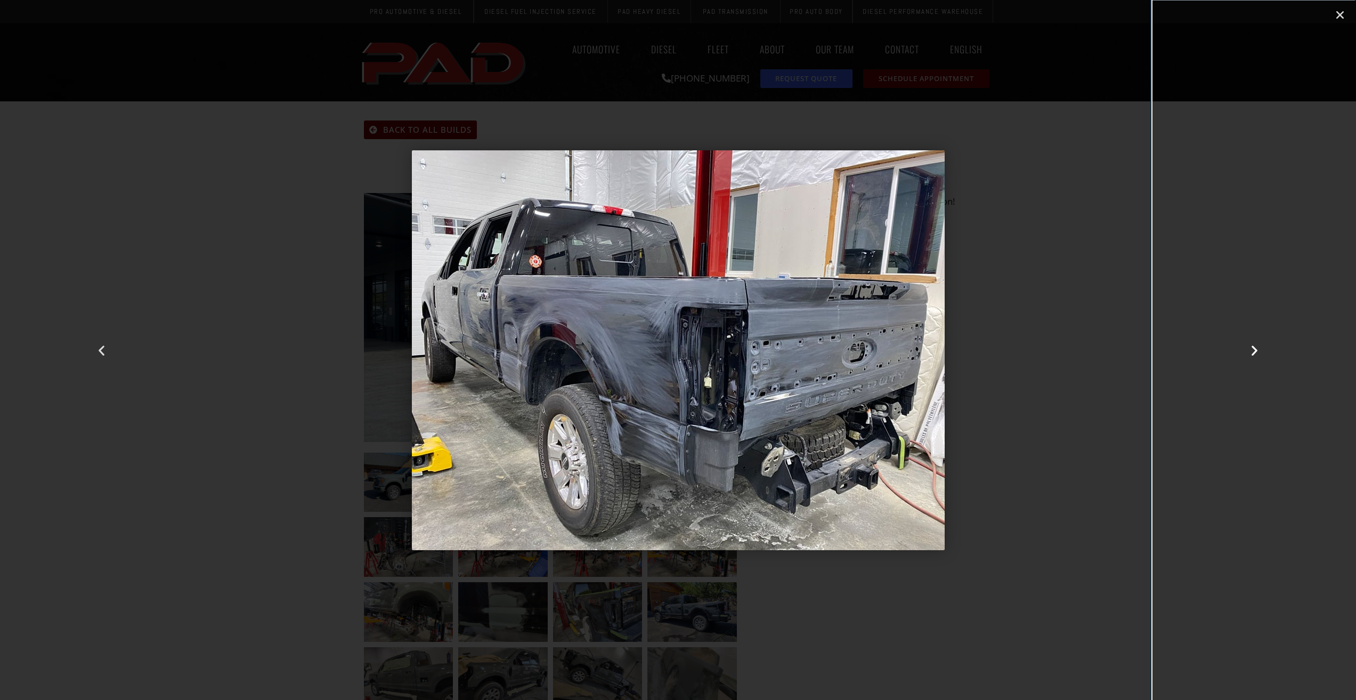
click at [1253, 347] on icon "Next slide" at bounding box center [1254, 349] width 13 height 13
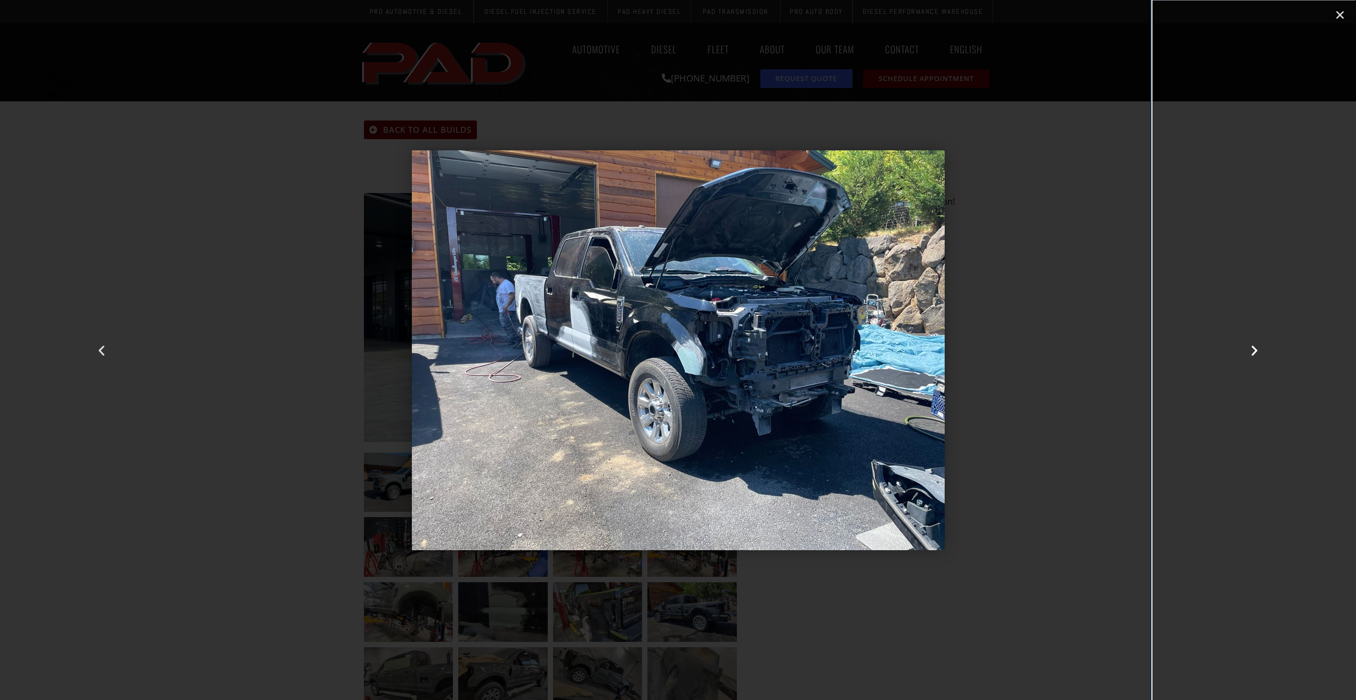
click at [1253, 347] on icon "Next slide" at bounding box center [1254, 349] width 13 height 13
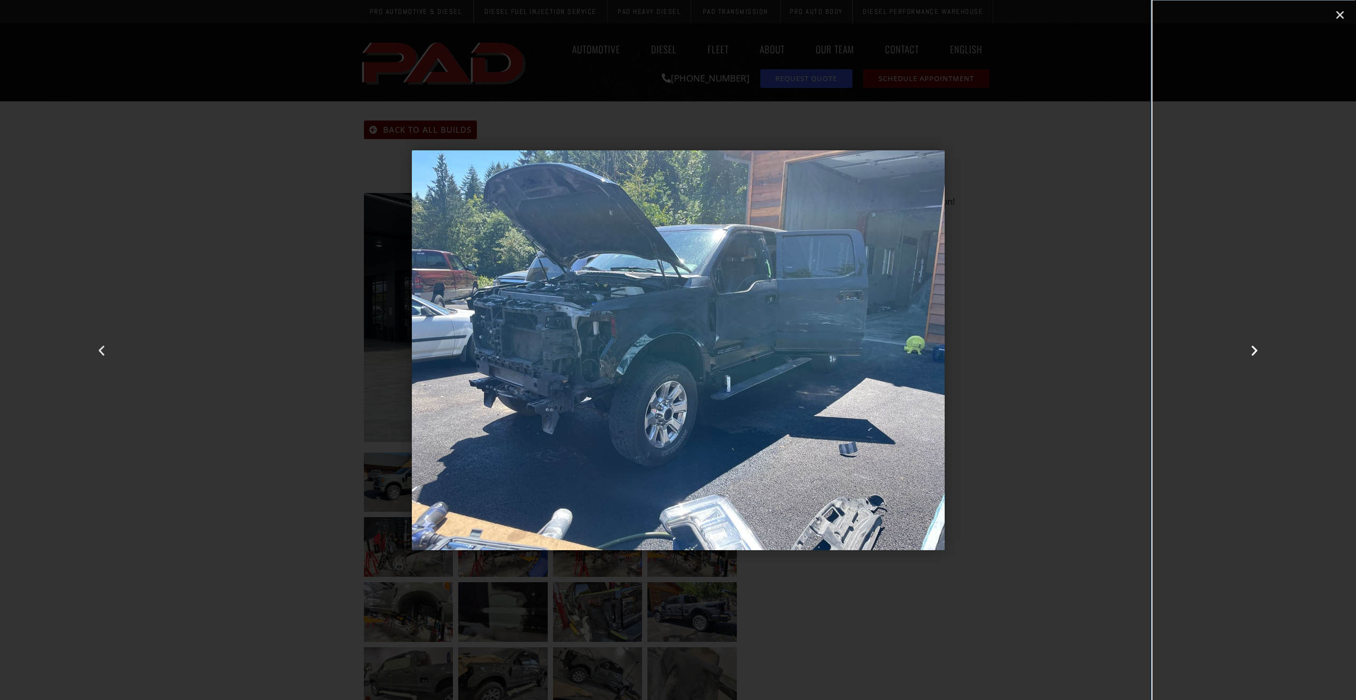
click at [1253, 347] on icon "Next slide" at bounding box center [1254, 349] width 13 height 13
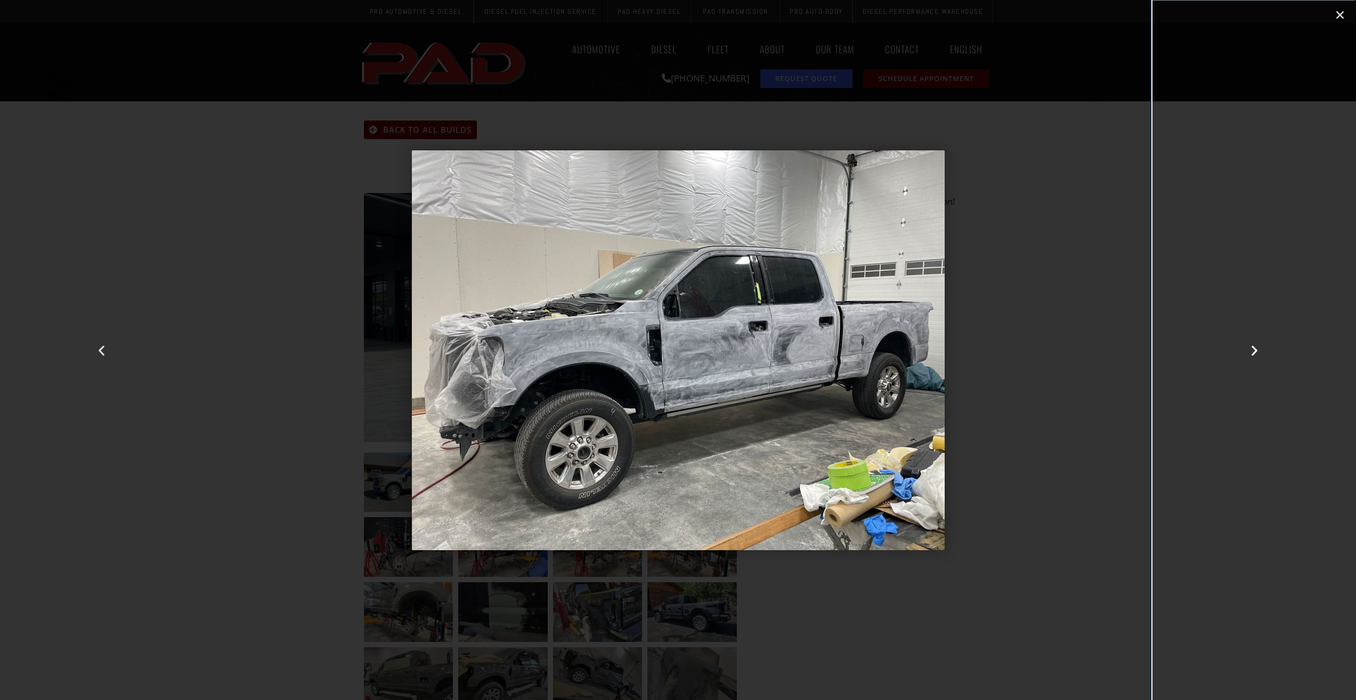
click at [1253, 347] on icon "Next slide" at bounding box center [1254, 349] width 13 height 13
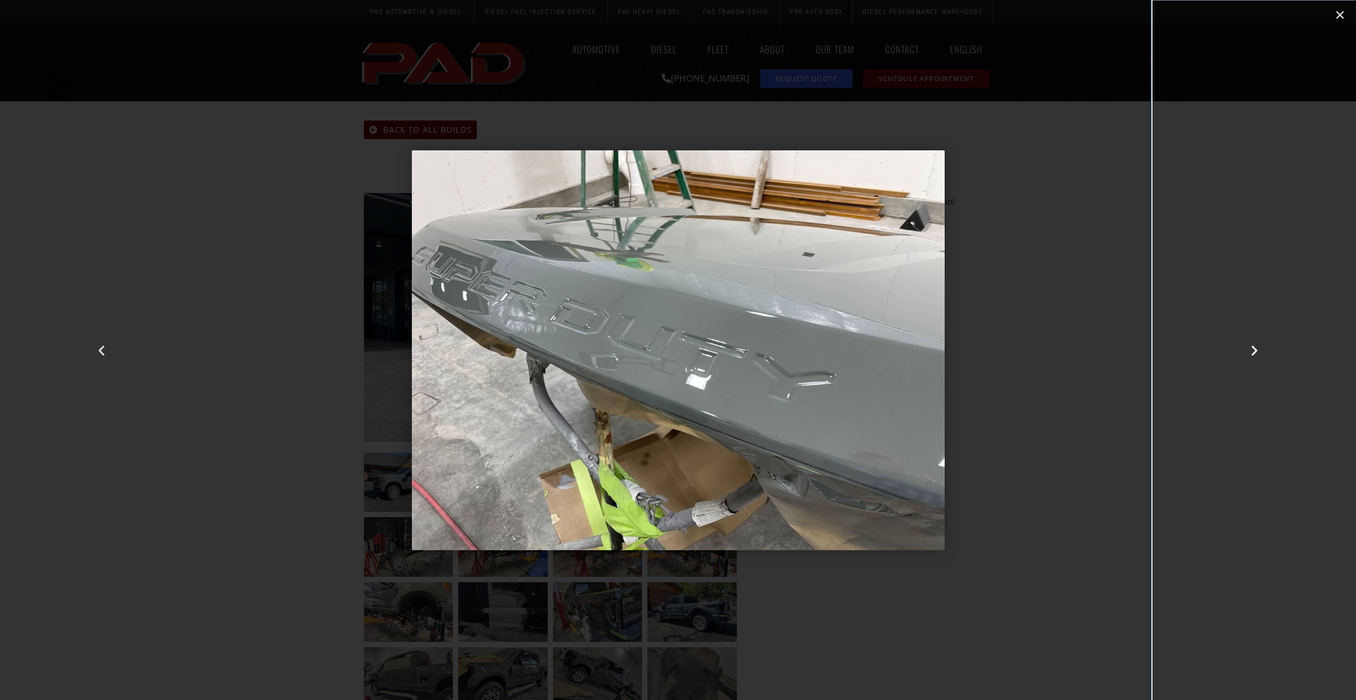
click at [1253, 347] on icon "Next slide" at bounding box center [1254, 349] width 13 height 13
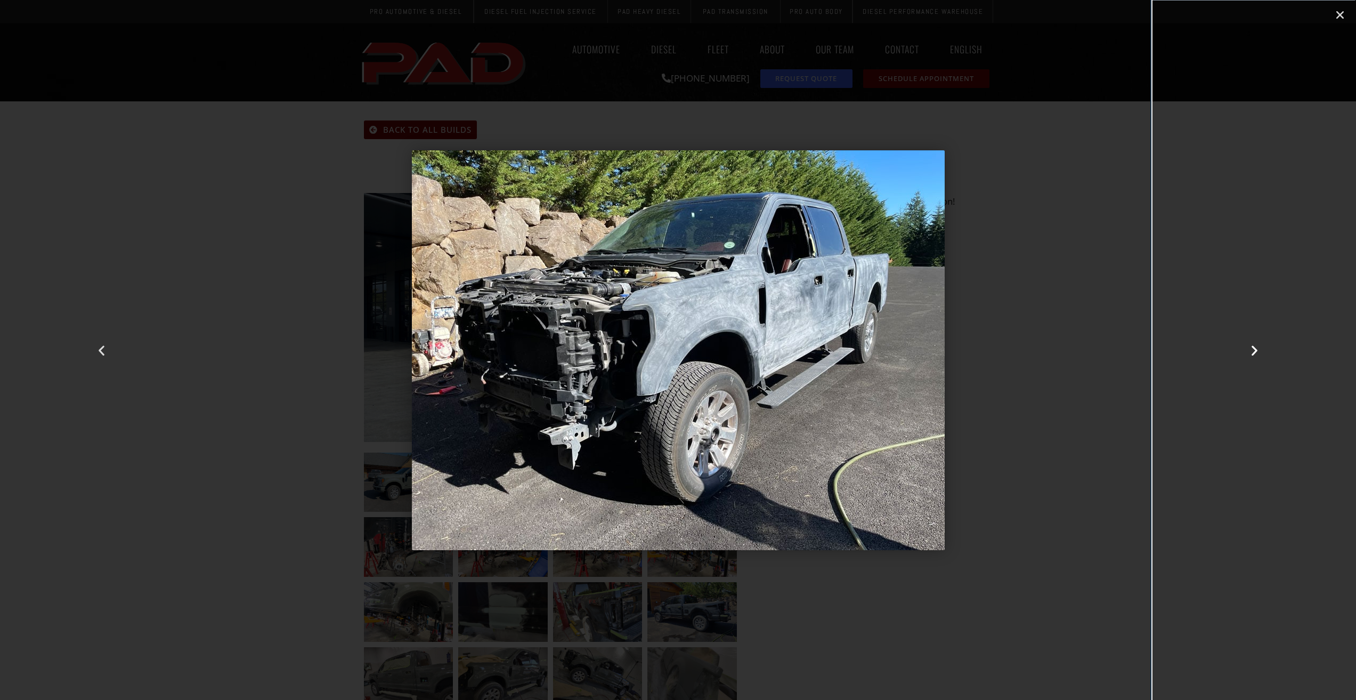
click at [1253, 347] on icon "Next slide" at bounding box center [1254, 349] width 13 height 13
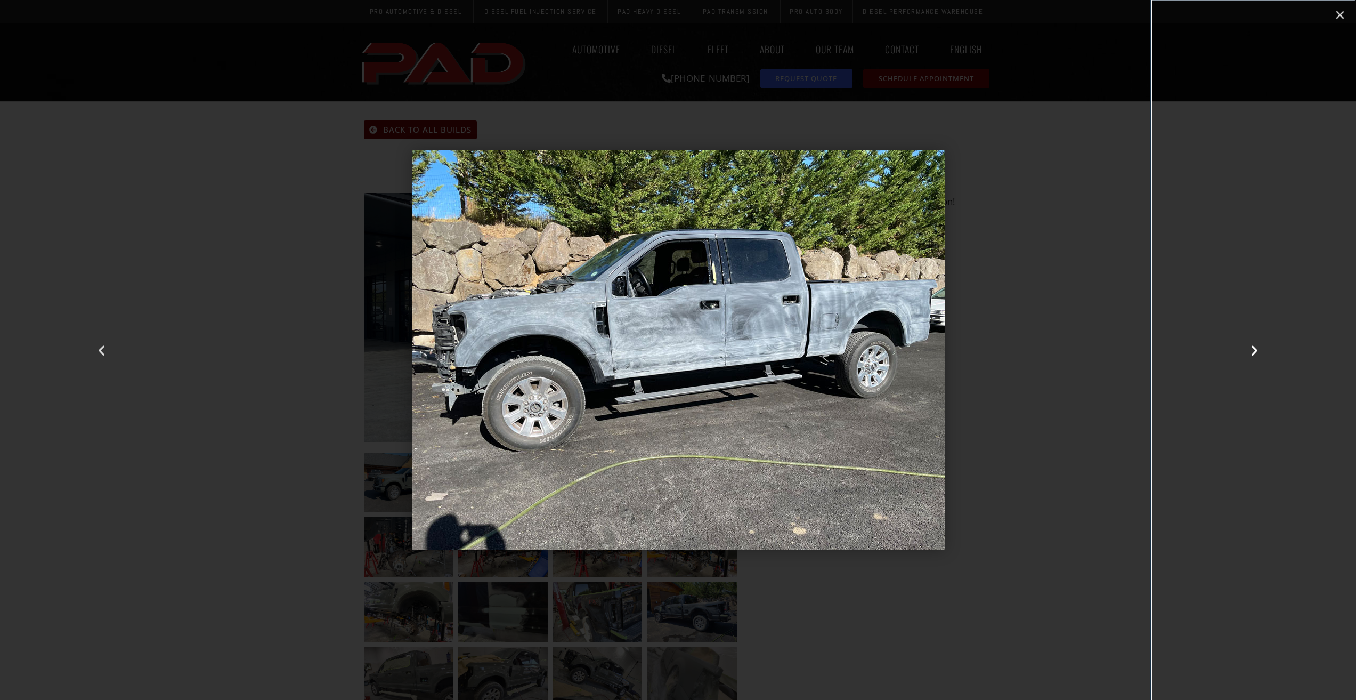
click at [1253, 347] on icon "Next slide" at bounding box center [1254, 349] width 13 height 13
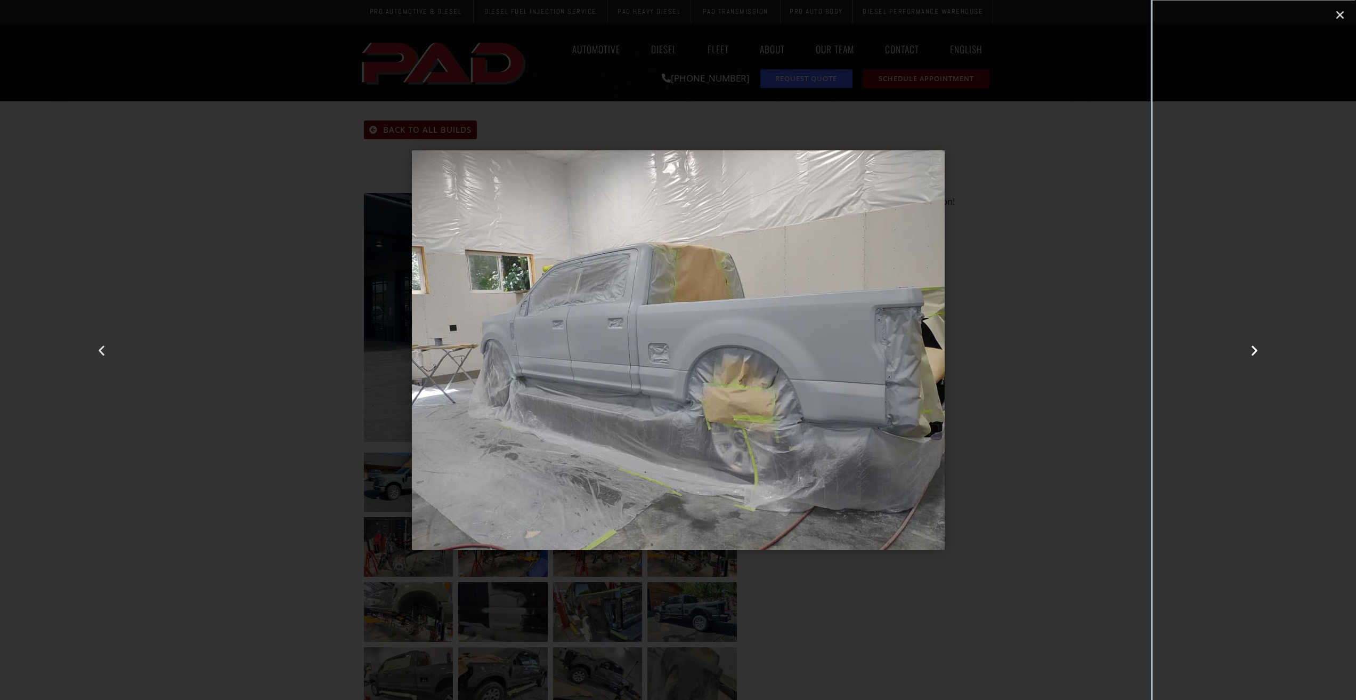
click at [1253, 347] on icon "Next slide" at bounding box center [1254, 349] width 13 height 13
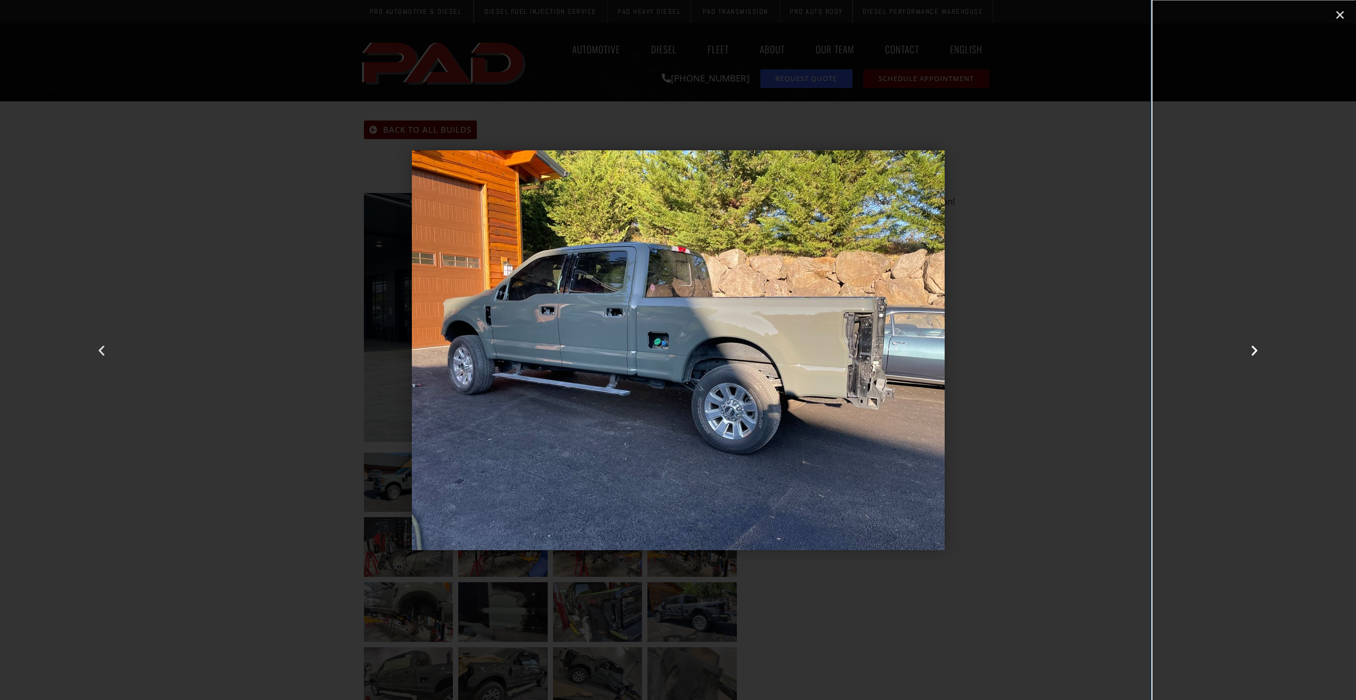
click at [1253, 347] on icon "Next slide" at bounding box center [1254, 349] width 13 height 13
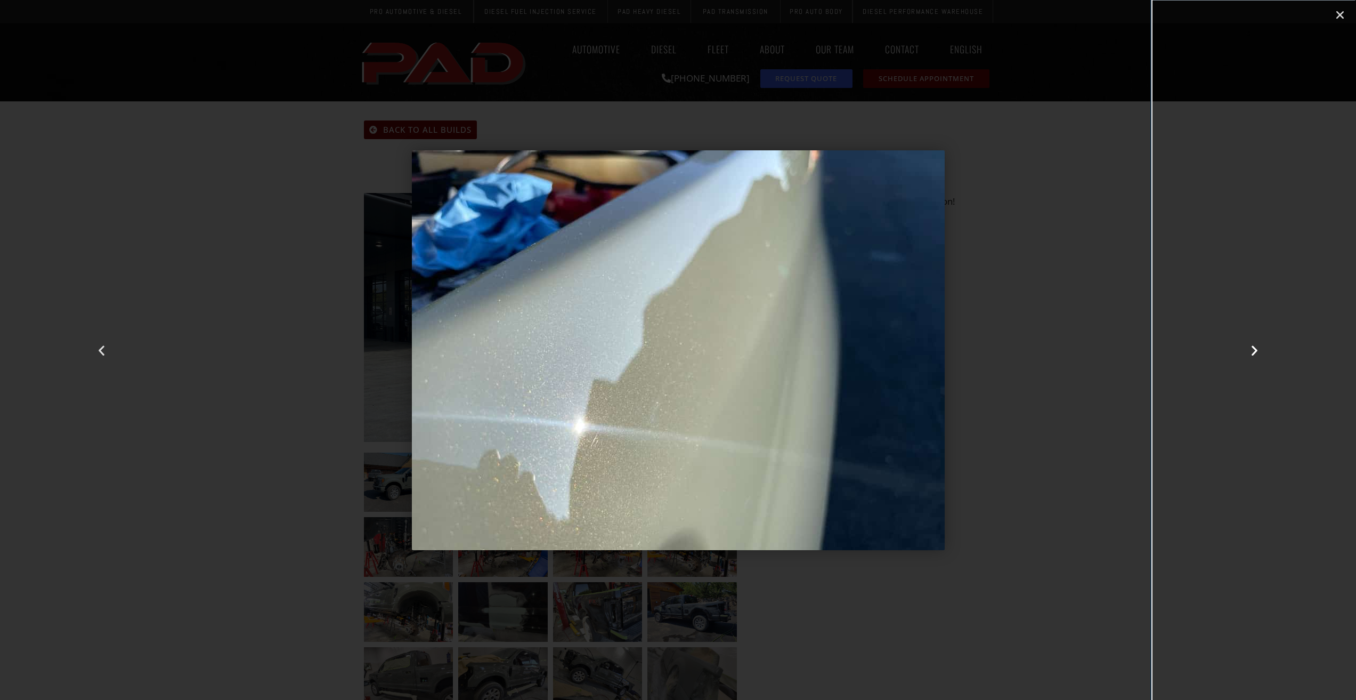
click at [1253, 347] on icon "Next slide" at bounding box center [1254, 349] width 13 height 13
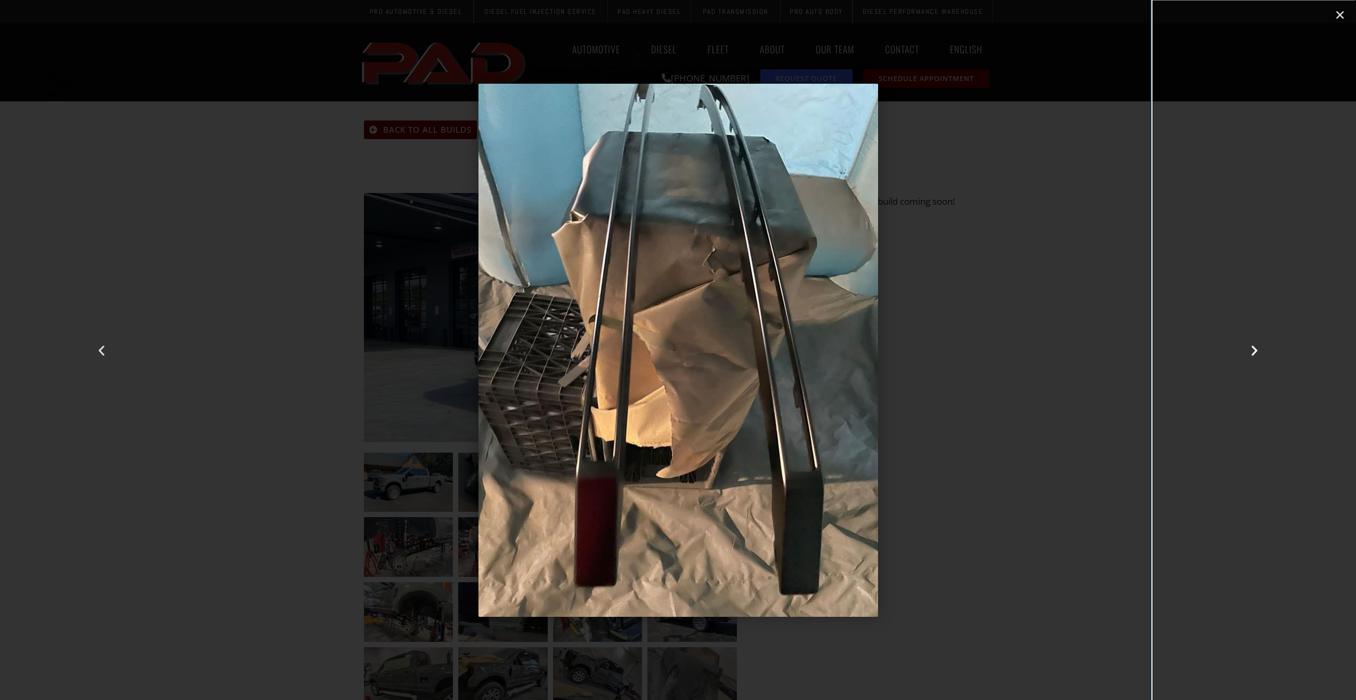
click at [1253, 347] on icon "Next slide" at bounding box center [1254, 349] width 13 height 13
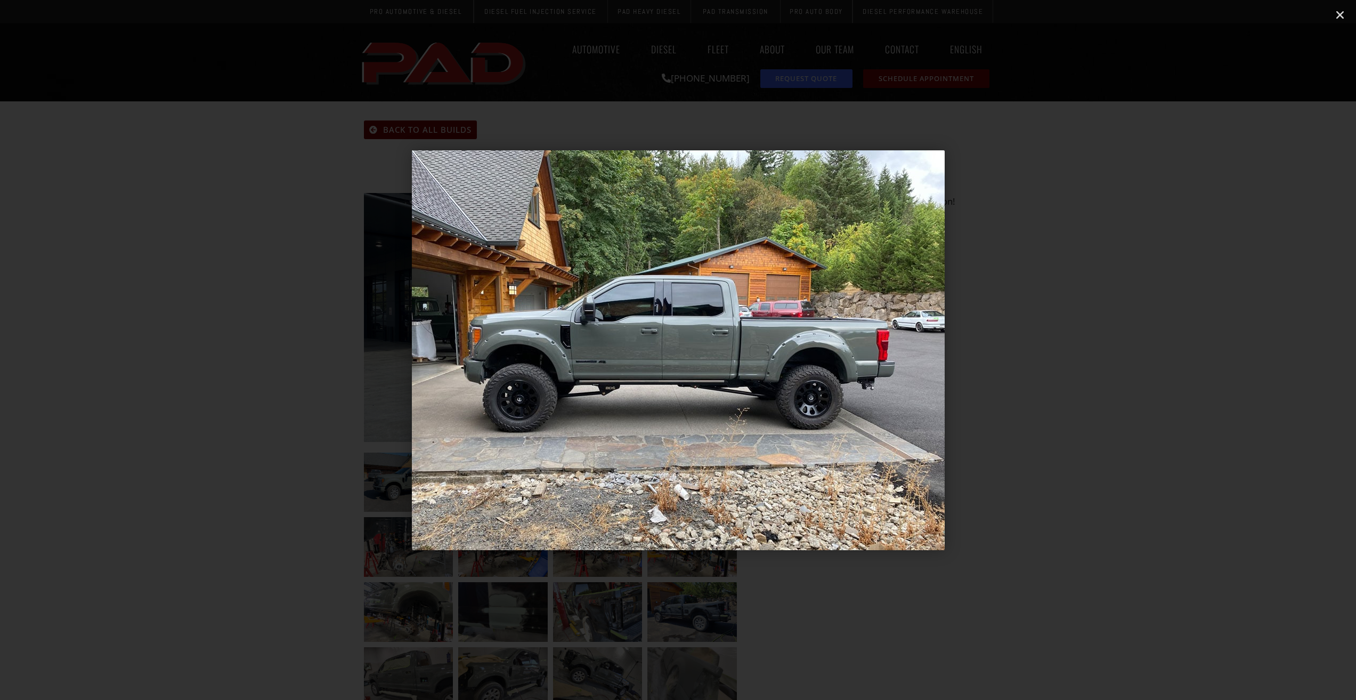
click at [1253, 347] on icon "Next slide" at bounding box center [1254, 349] width 13 height 13
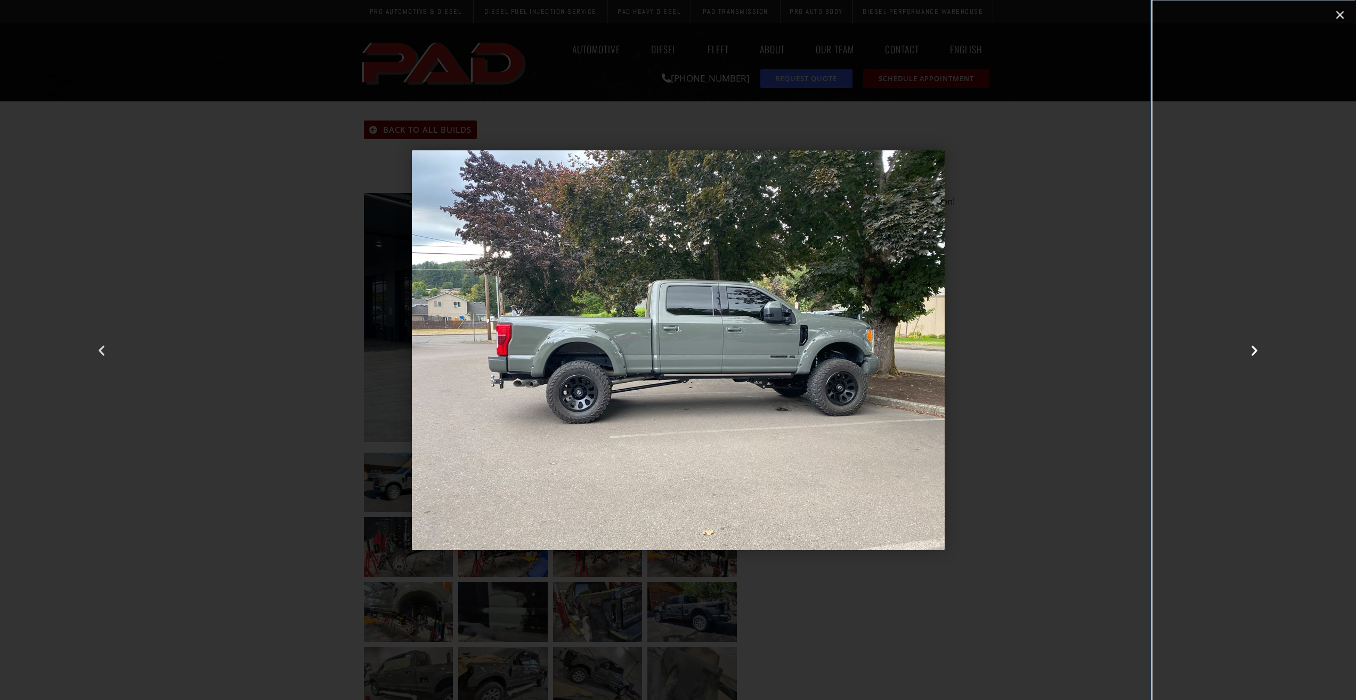
click at [1253, 347] on icon "Next slide" at bounding box center [1254, 349] width 13 height 13
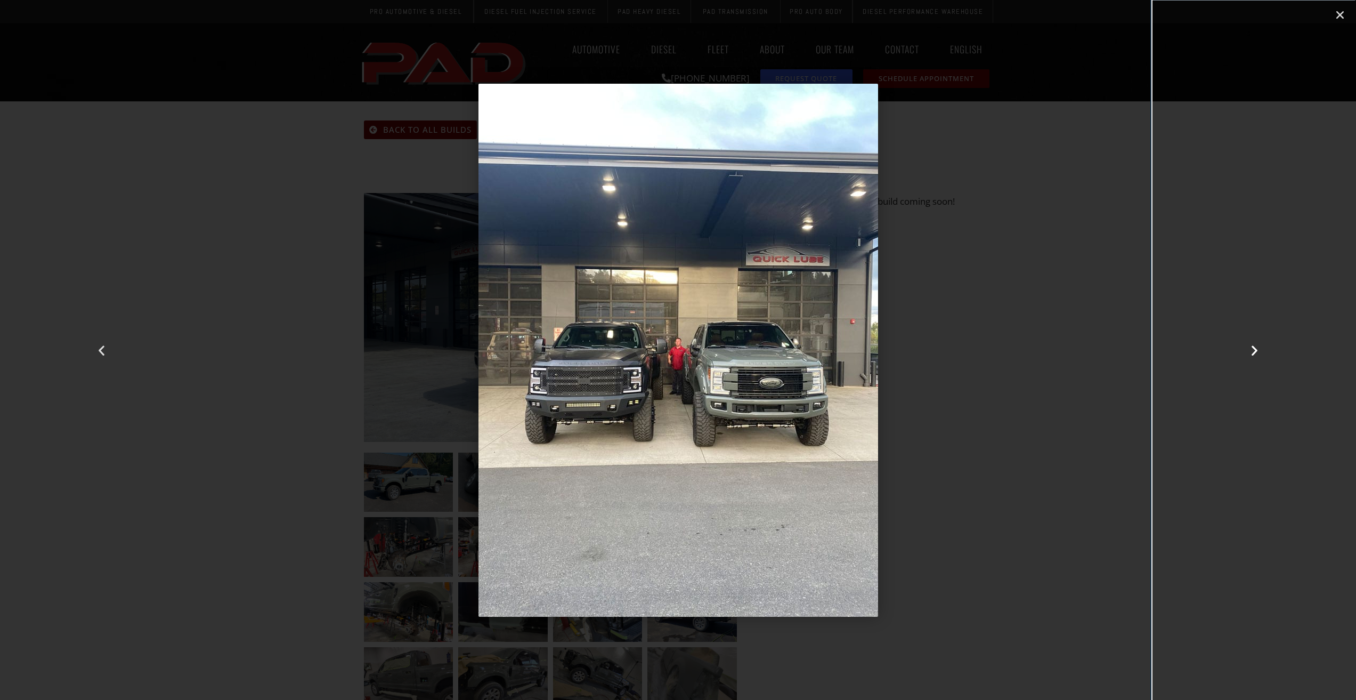
click at [1253, 347] on icon "Next slide" at bounding box center [1254, 349] width 13 height 13
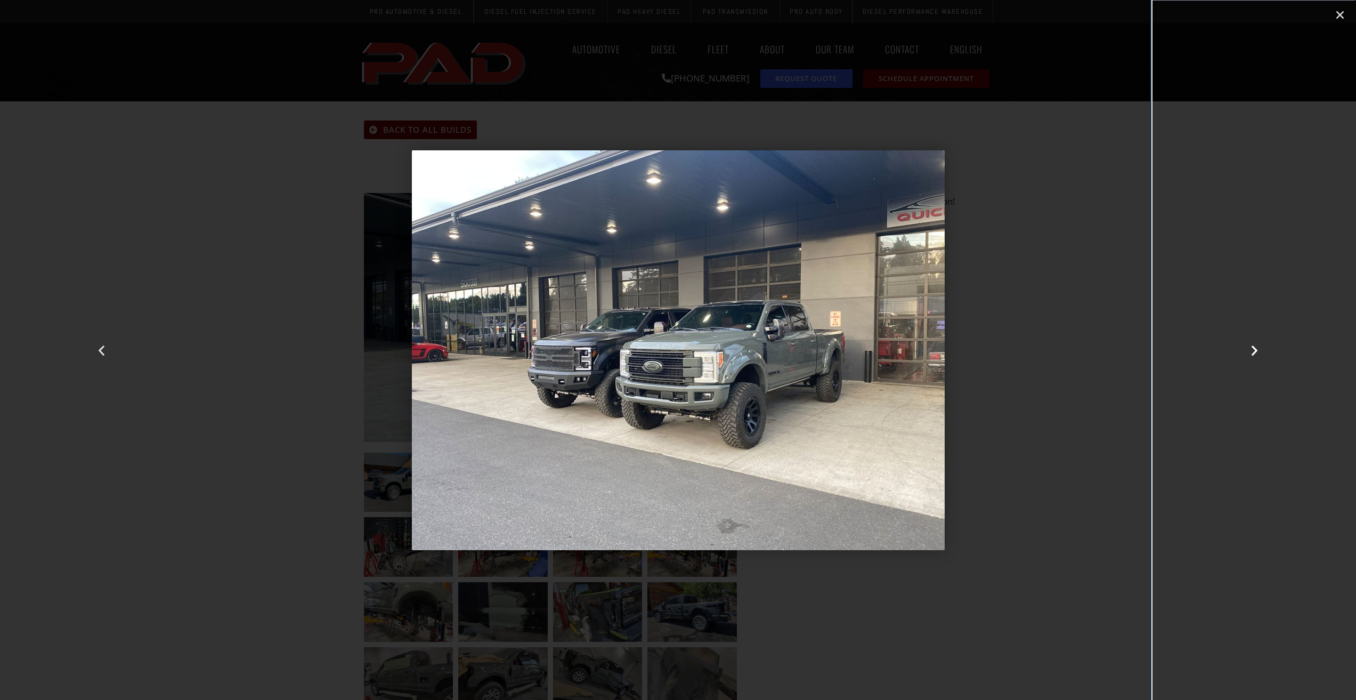
click at [1253, 347] on icon "Next slide" at bounding box center [1254, 349] width 13 height 13
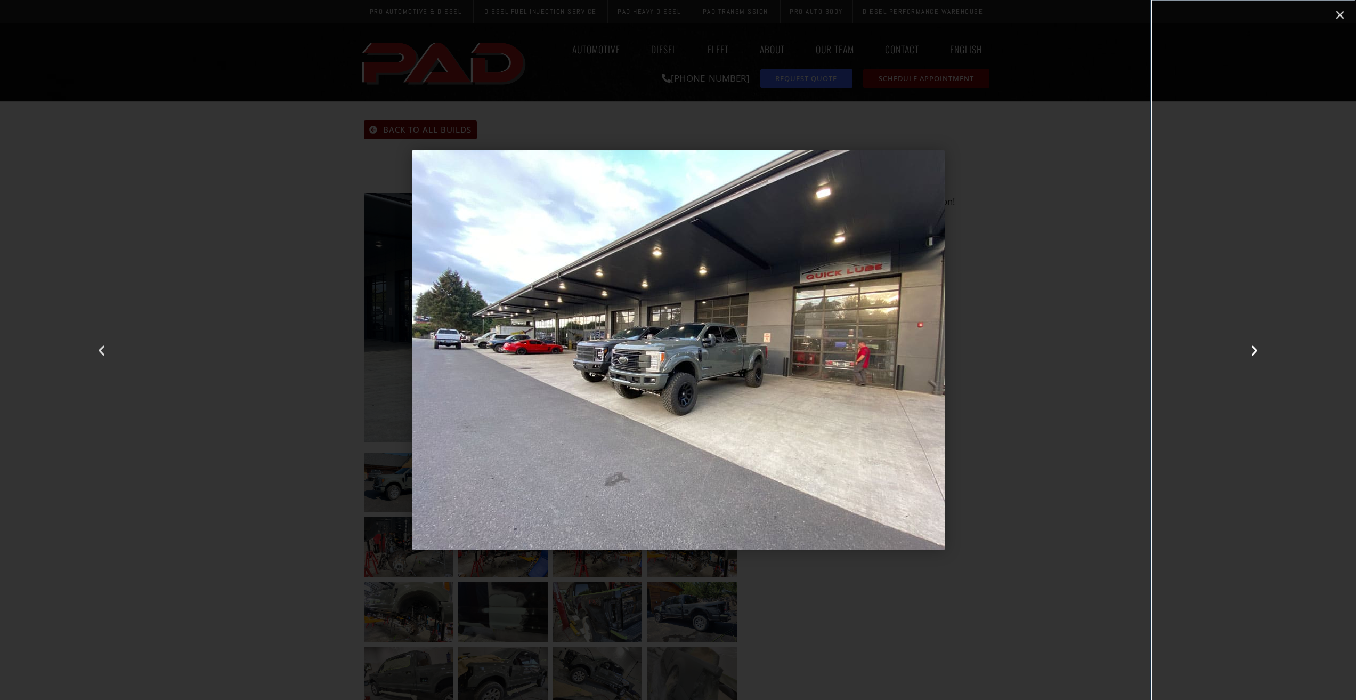
click at [1253, 347] on icon "Next slide" at bounding box center [1254, 349] width 13 height 13
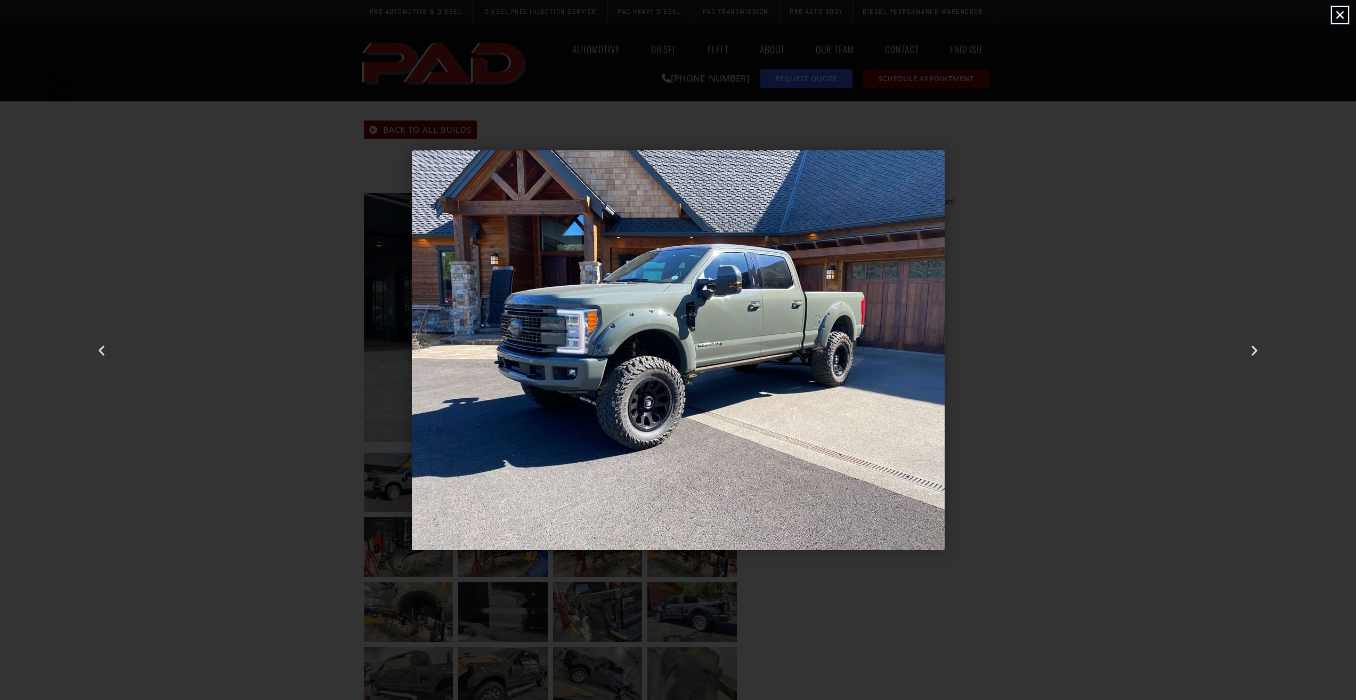
click at [1344, 12] on icon "Close (Esc)" at bounding box center [1340, 15] width 11 height 11
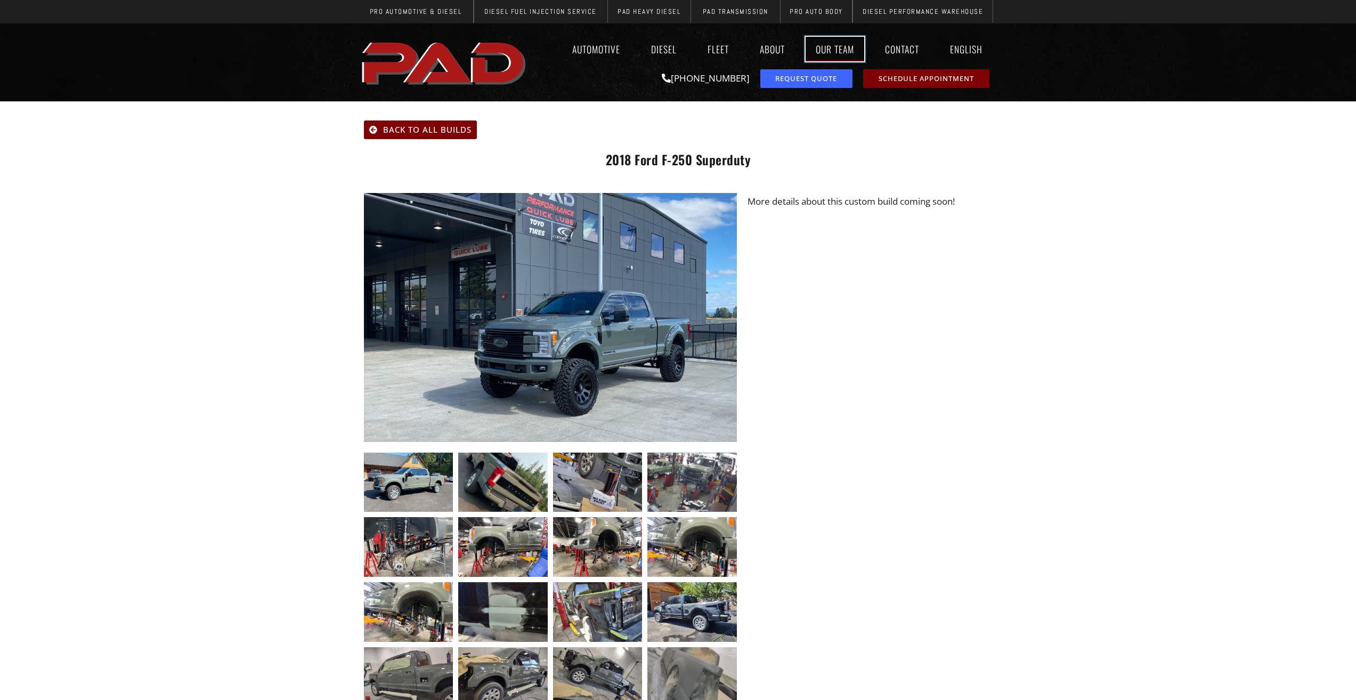
click at [840, 47] on link "Our Team" at bounding box center [835, 49] width 59 height 25
